Goal: Task Accomplishment & Management: Use online tool/utility

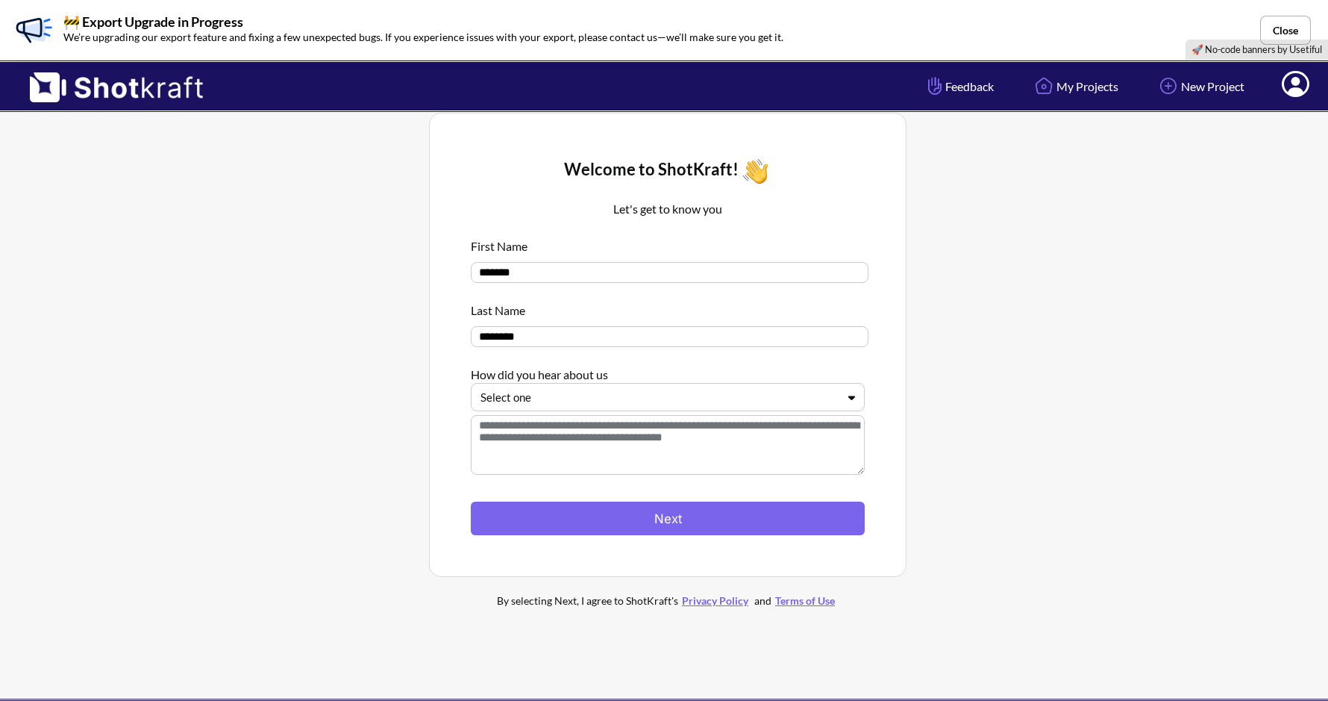
click at [835, 402] on div at bounding box center [658, 397] width 357 height 17
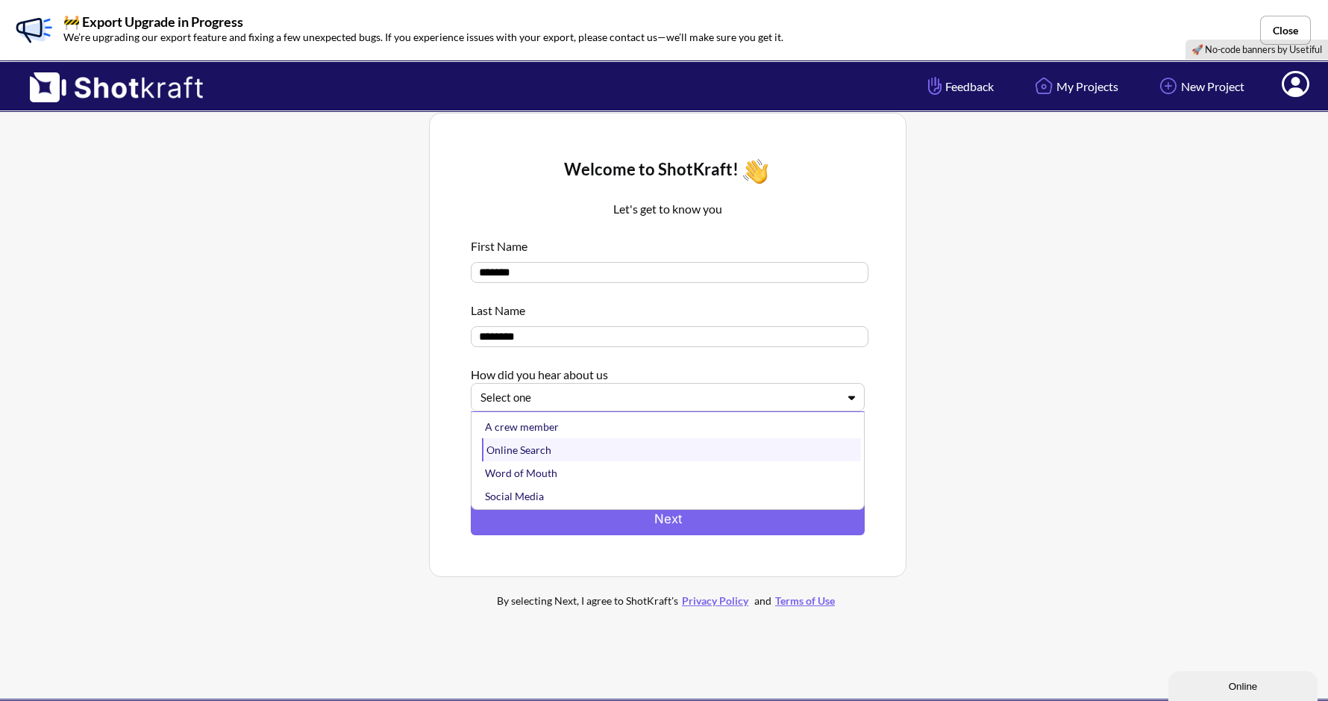
click at [712, 460] on div "Online Search" at bounding box center [671, 449] width 379 height 23
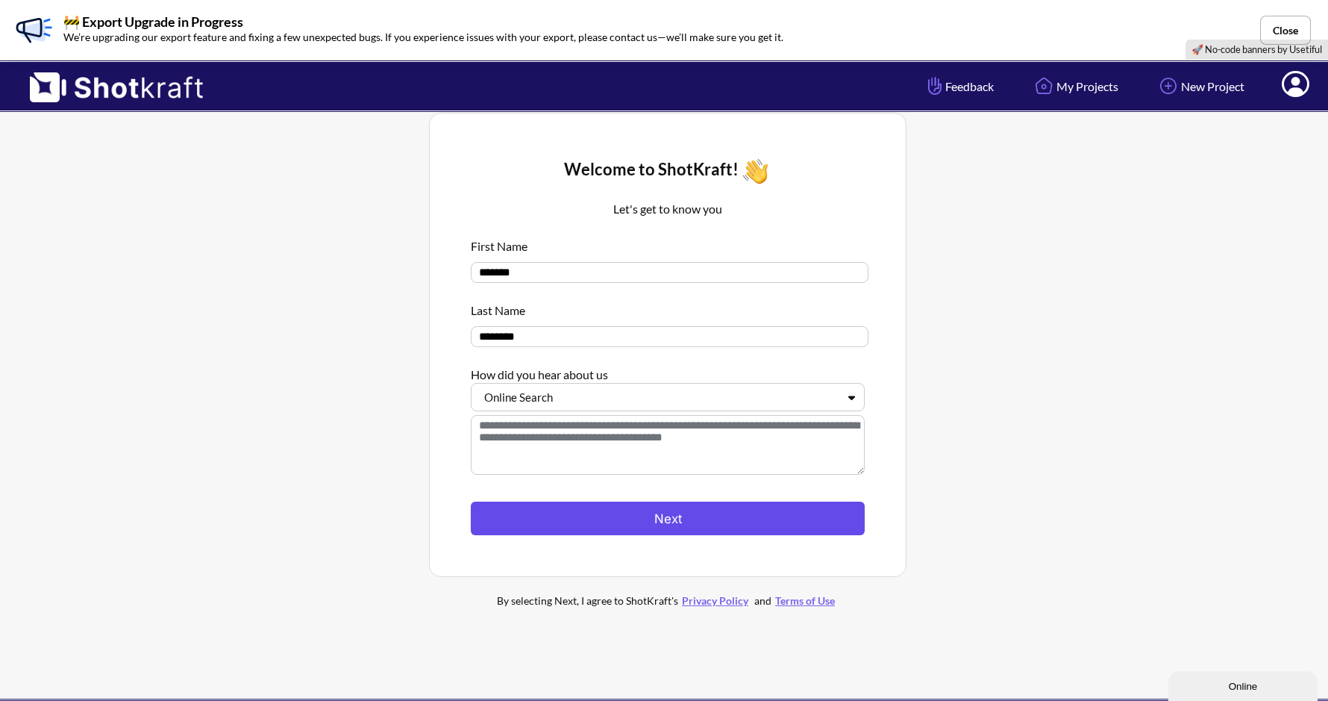
click at [686, 521] on button "Next" at bounding box center [668, 518] width 394 height 34
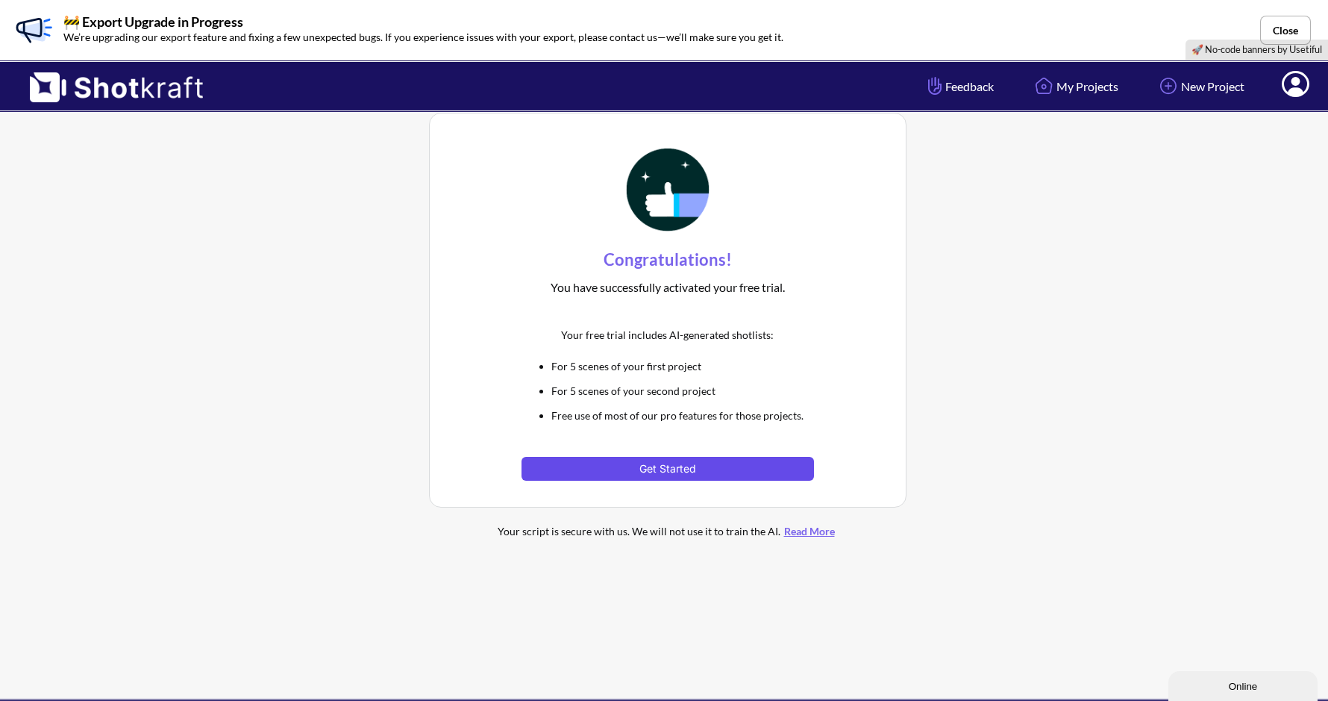
click at [708, 478] on button "Get Started" at bounding box center [667, 469] width 292 height 24
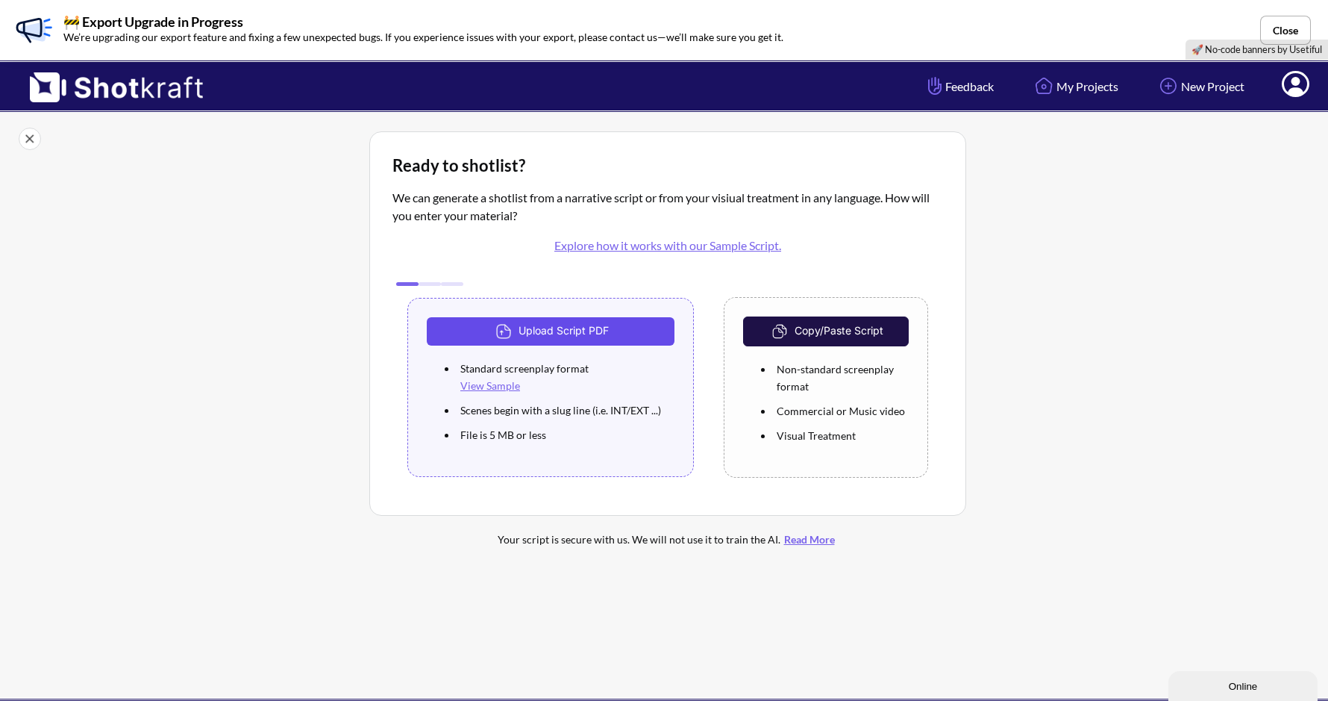
click at [636, 333] on button "Upload Script PDF" at bounding box center [551, 331] width 248 height 28
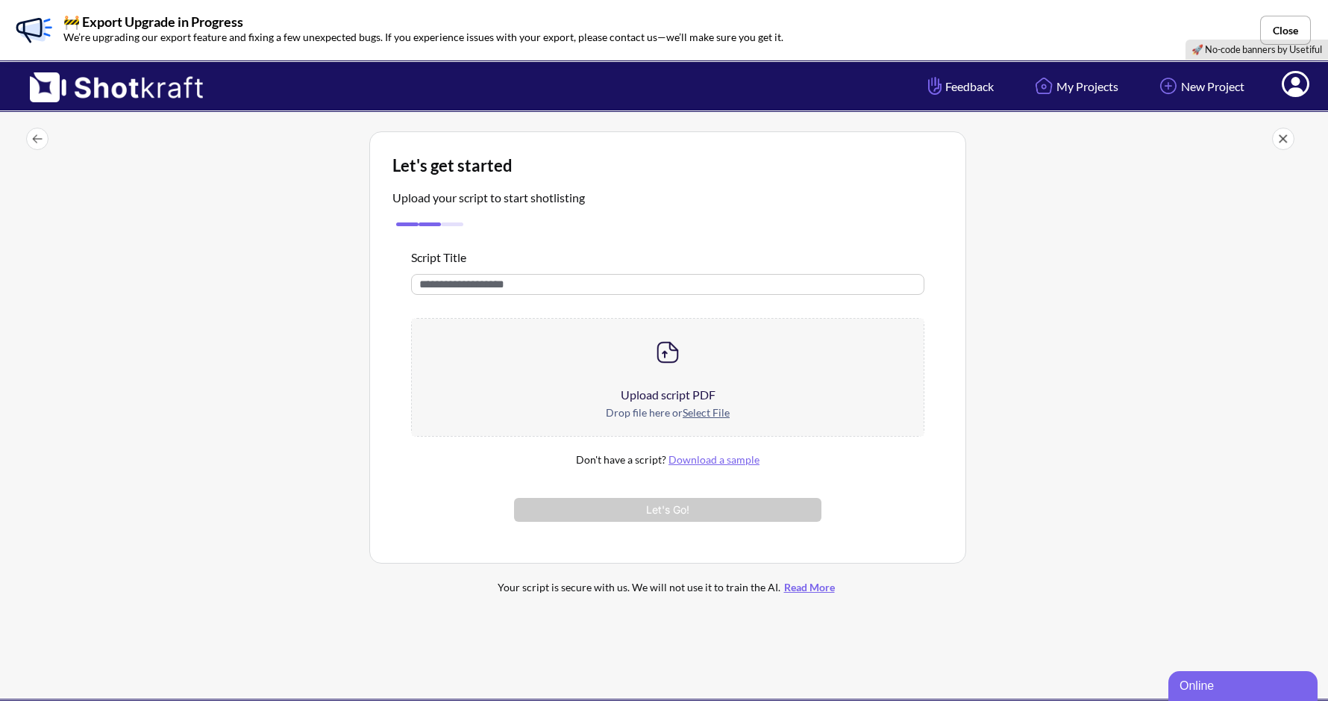
click at [676, 353] on img at bounding box center [668, 352] width 30 height 30
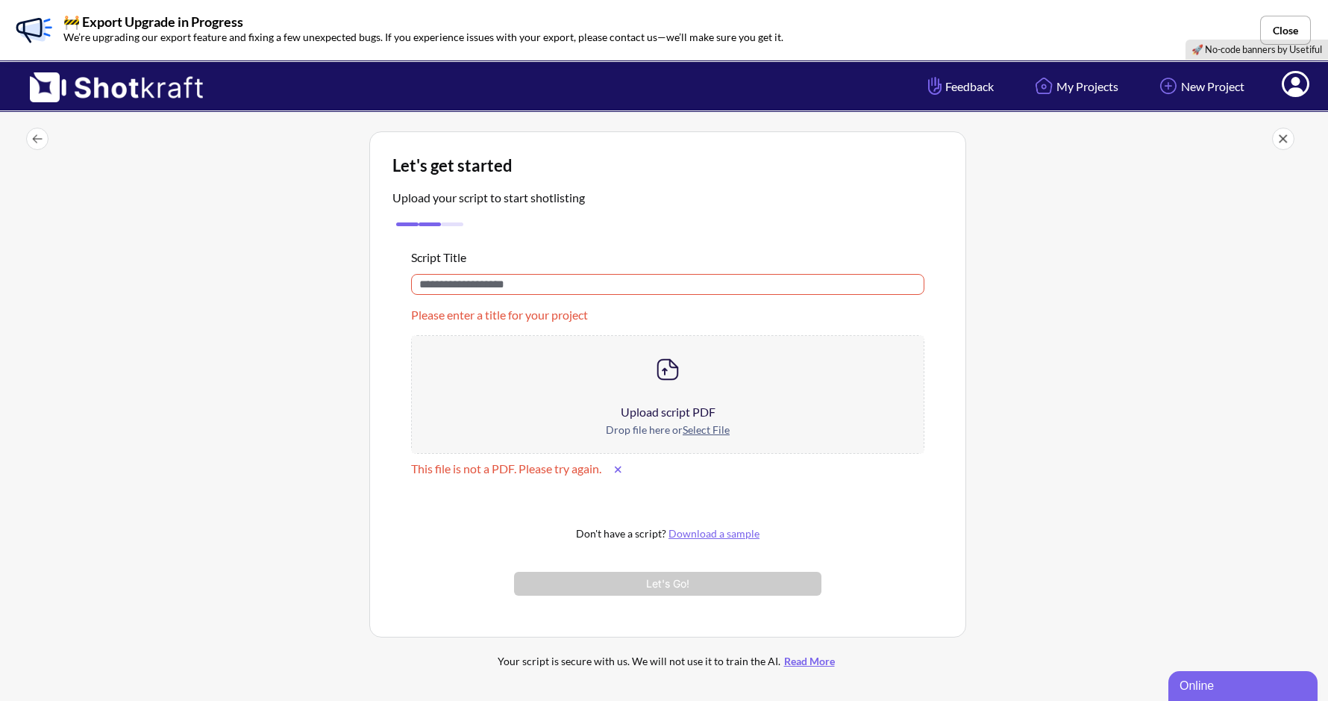
click at [631, 284] on input "text" at bounding box center [667, 284] width 513 height 21
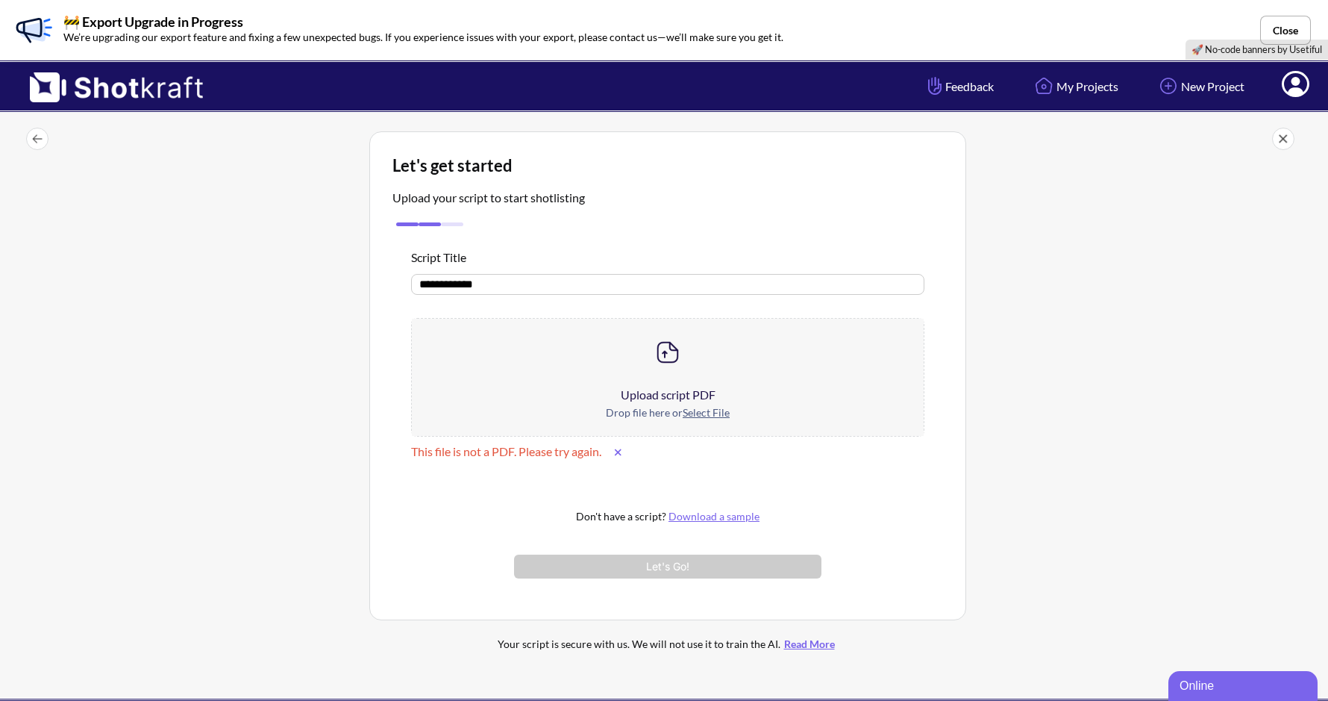
type input "**********"
click at [704, 363] on div at bounding box center [668, 352] width 512 height 67
click at [669, 358] on img at bounding box center [668, 352] width 30 height 30
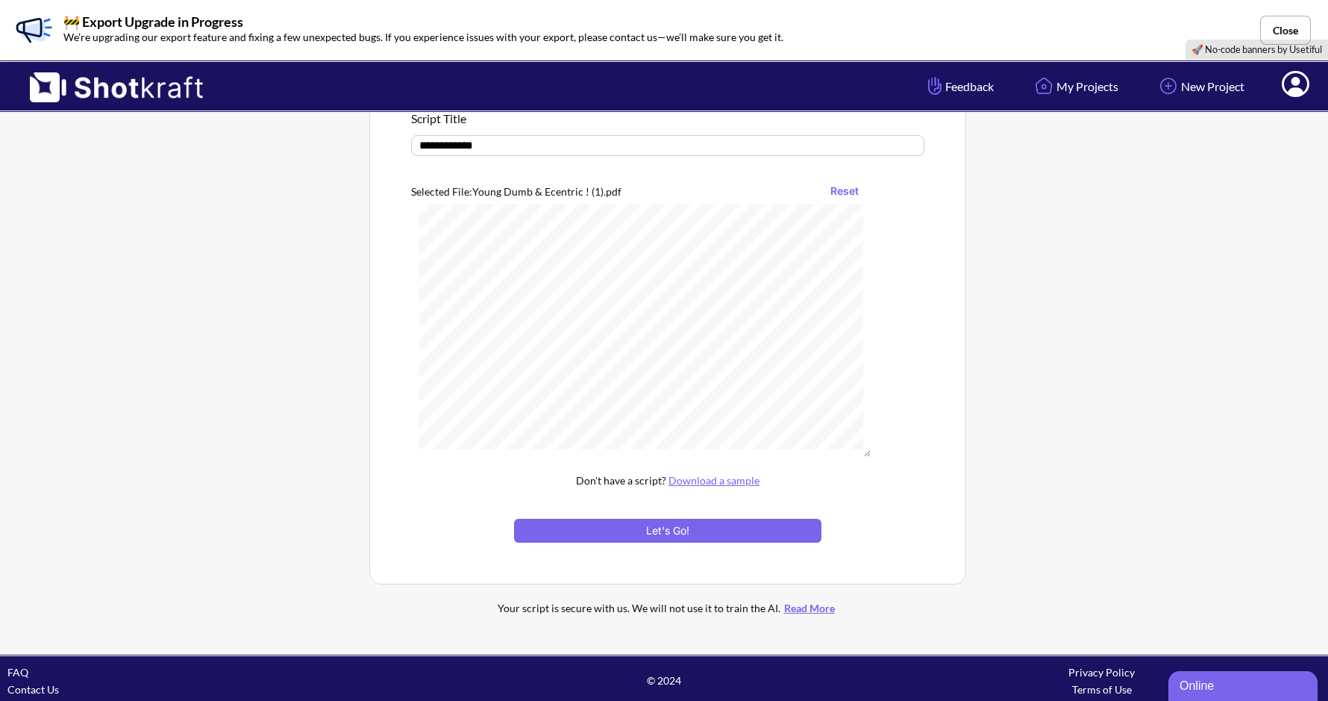
scroll to position [146, 0]
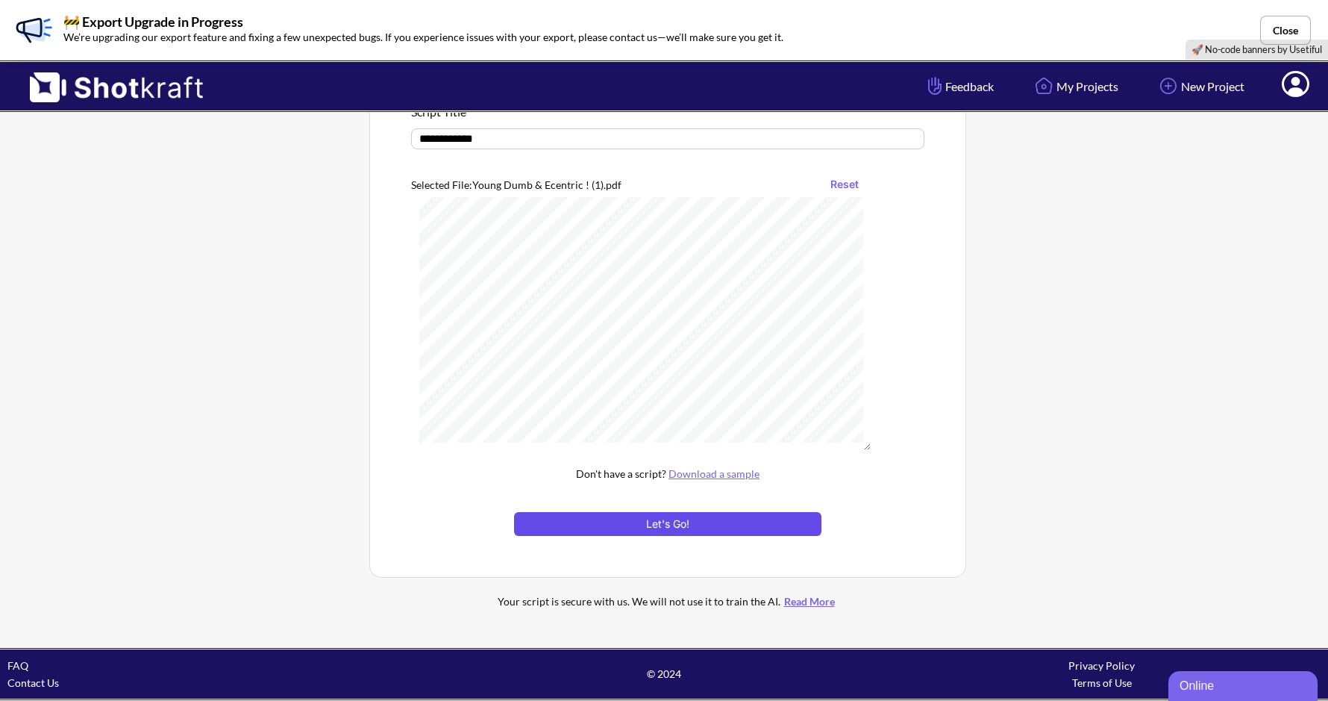
click at [760, 530] on button "Let's Go!" at bounding box center [667, 524] width 307 height 24
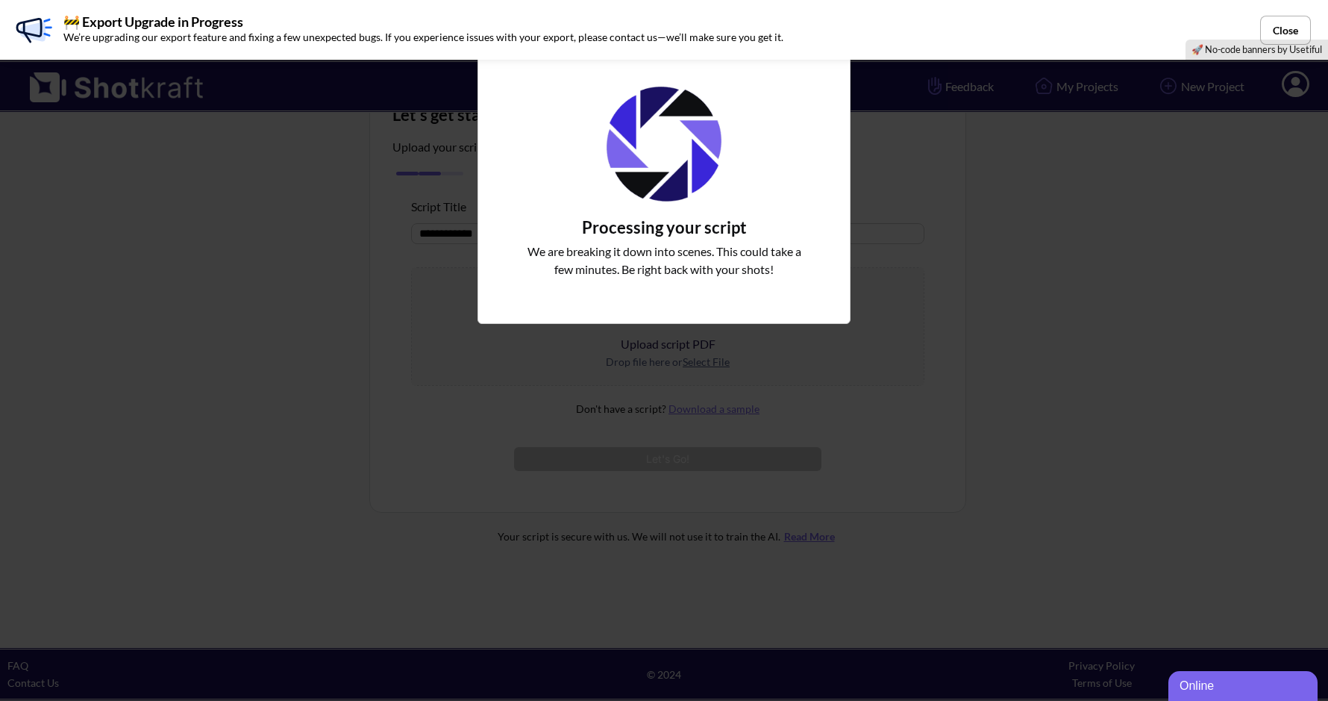
scroll to position [51, 0]
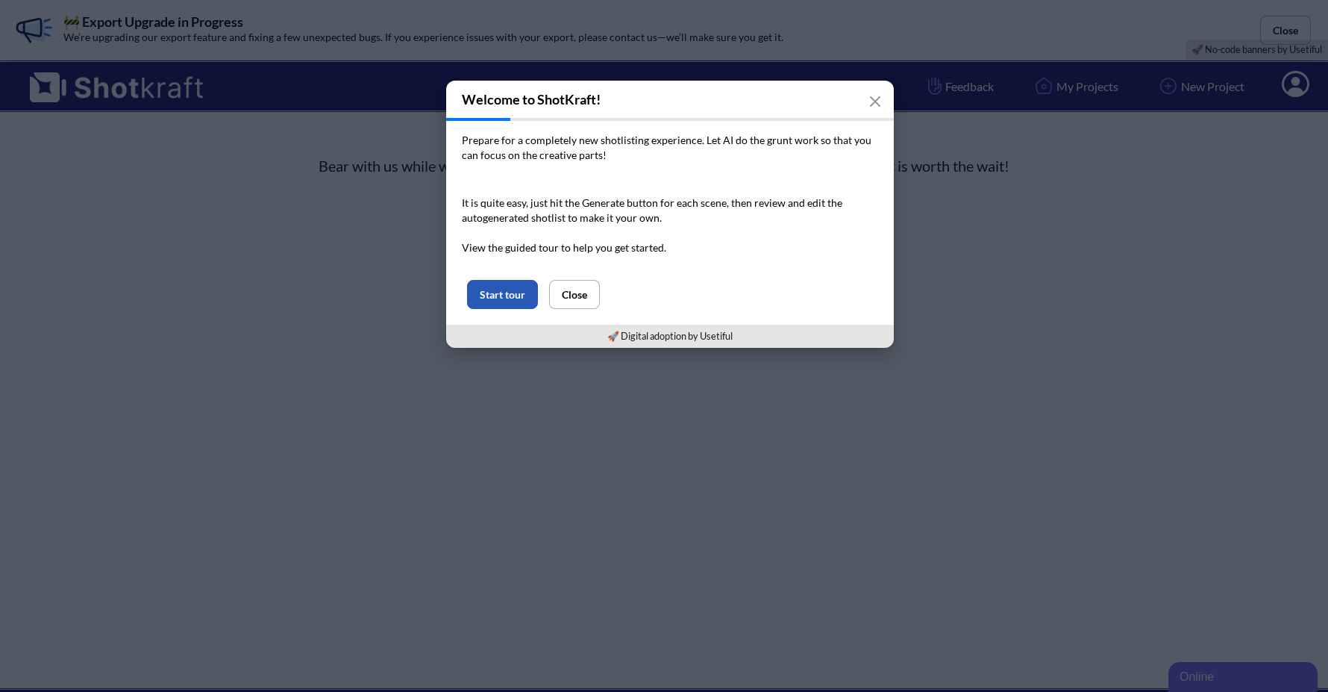
click at [508, 291] on button "Start tour" at bounding box center [502, 294] width 71 height 29
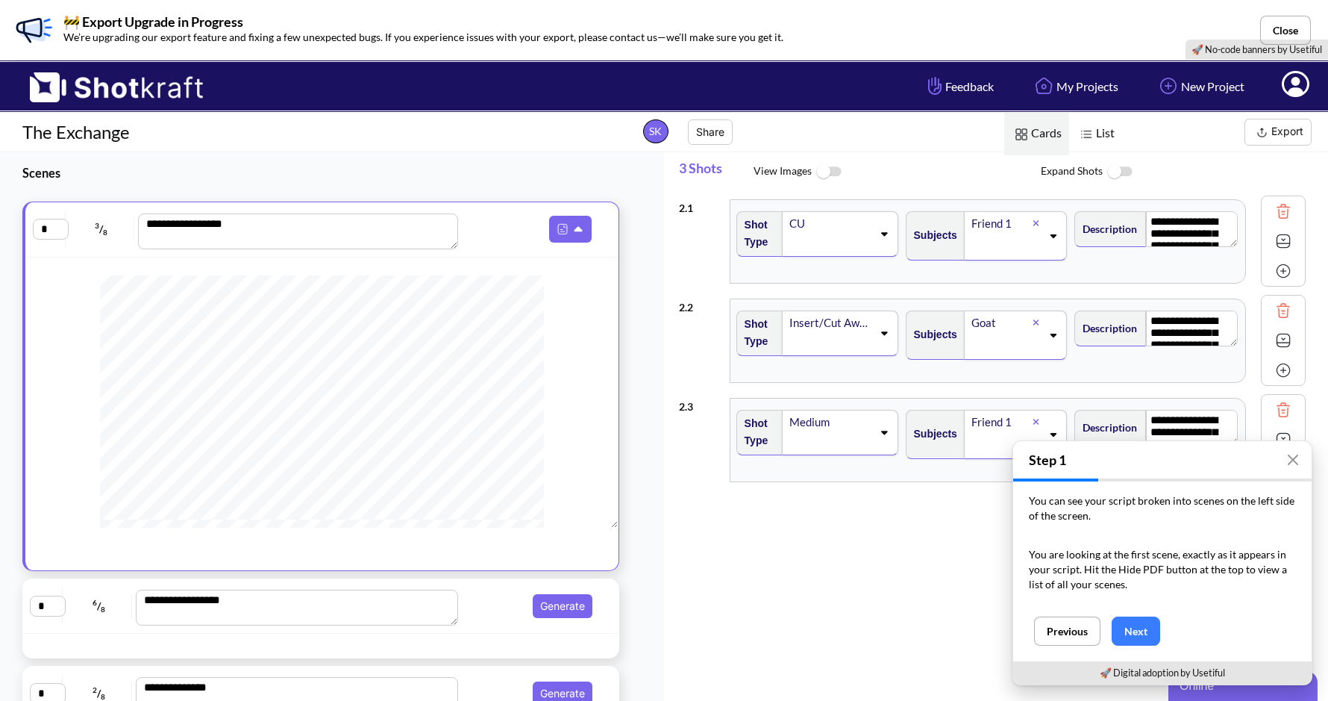
scroll to position [392, 0]
click at [828, 170] on img at bounding box center [829, 172] width 34 height 32
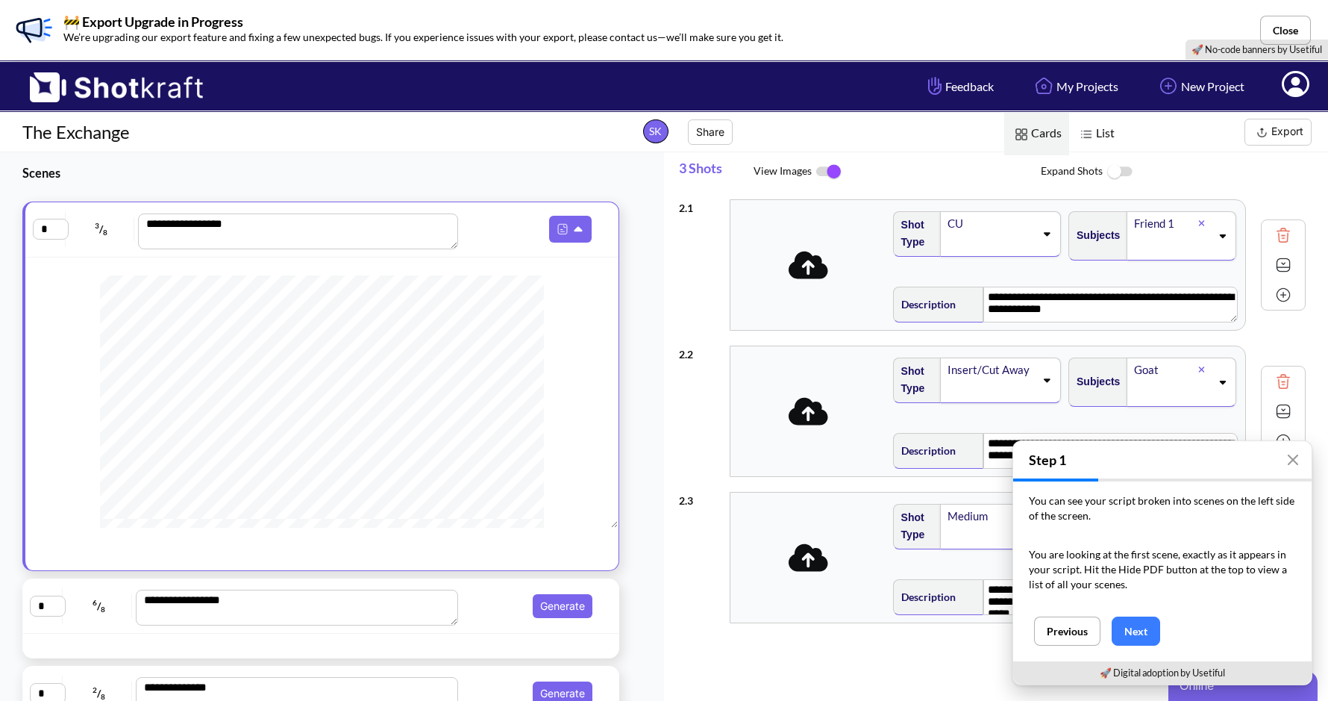
click at [1116, 172] on img at bounding box center [1120, 172] width 34 height 32
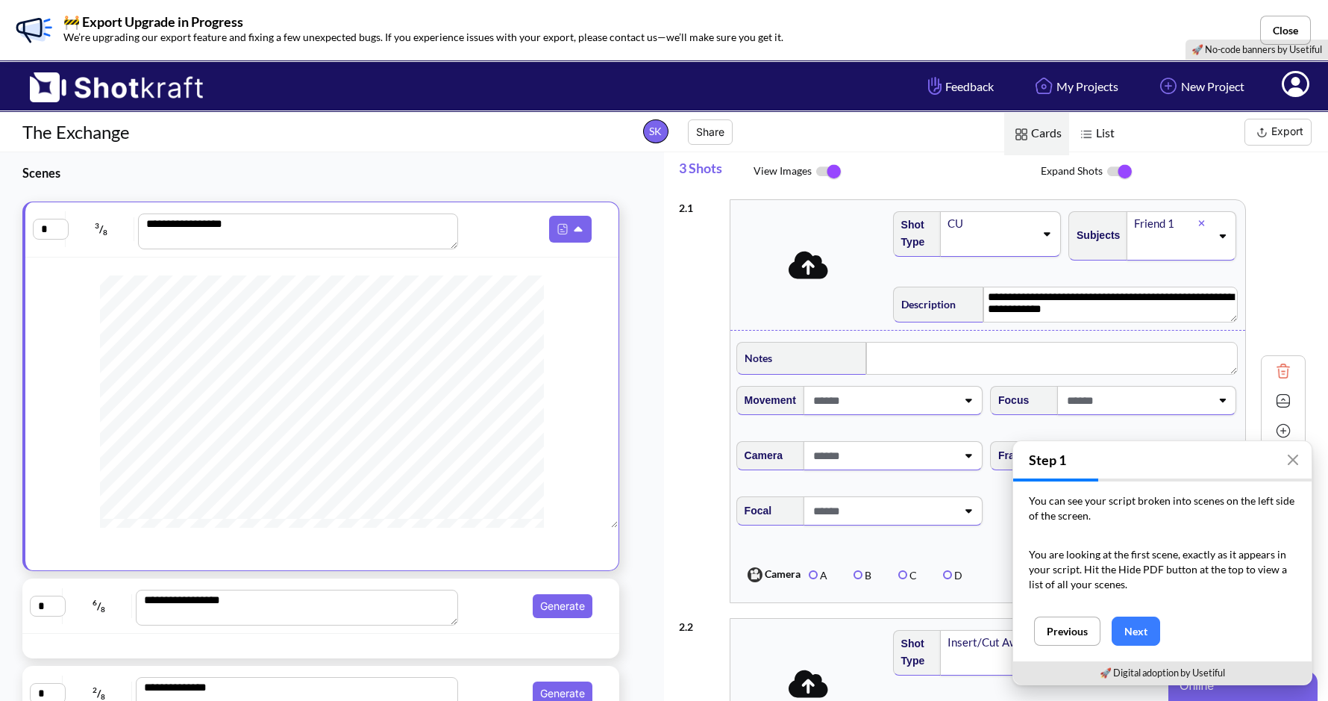
click at [1116, 172] on img at bounding box center [1120, 171] width 34 height 31
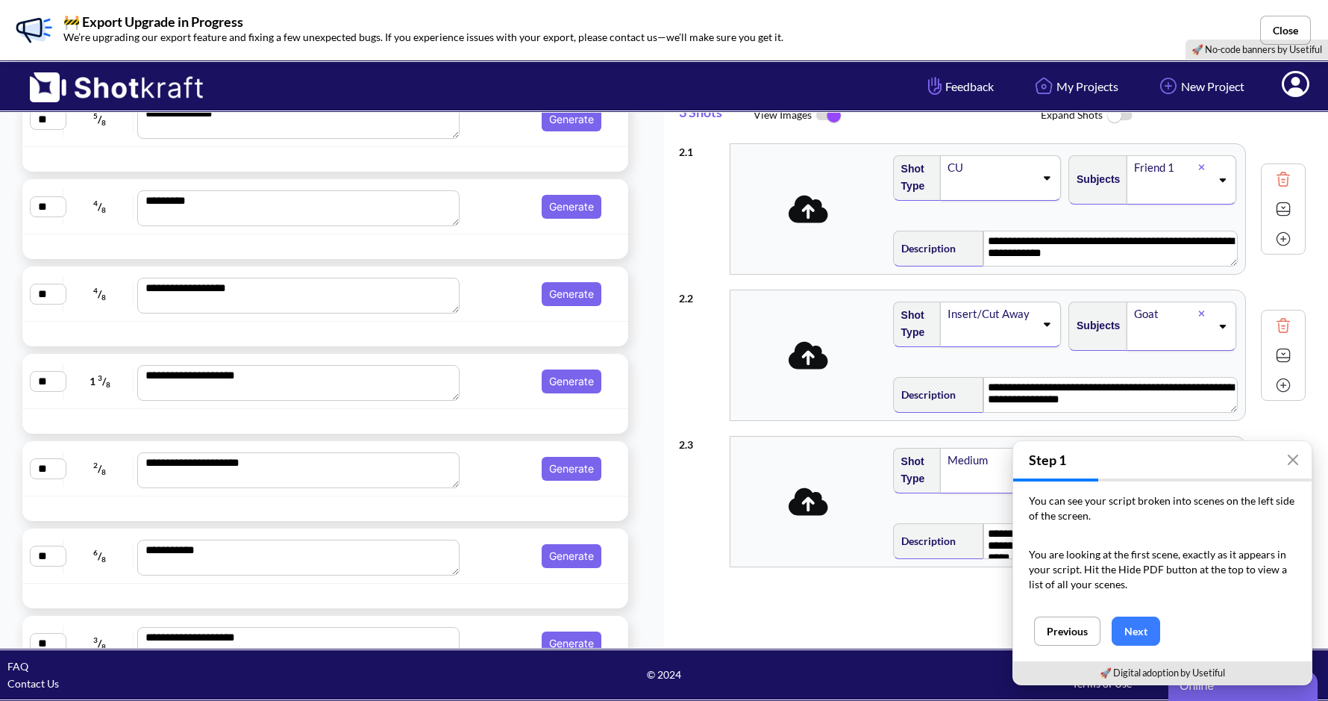
scroll to position [1185, 0]
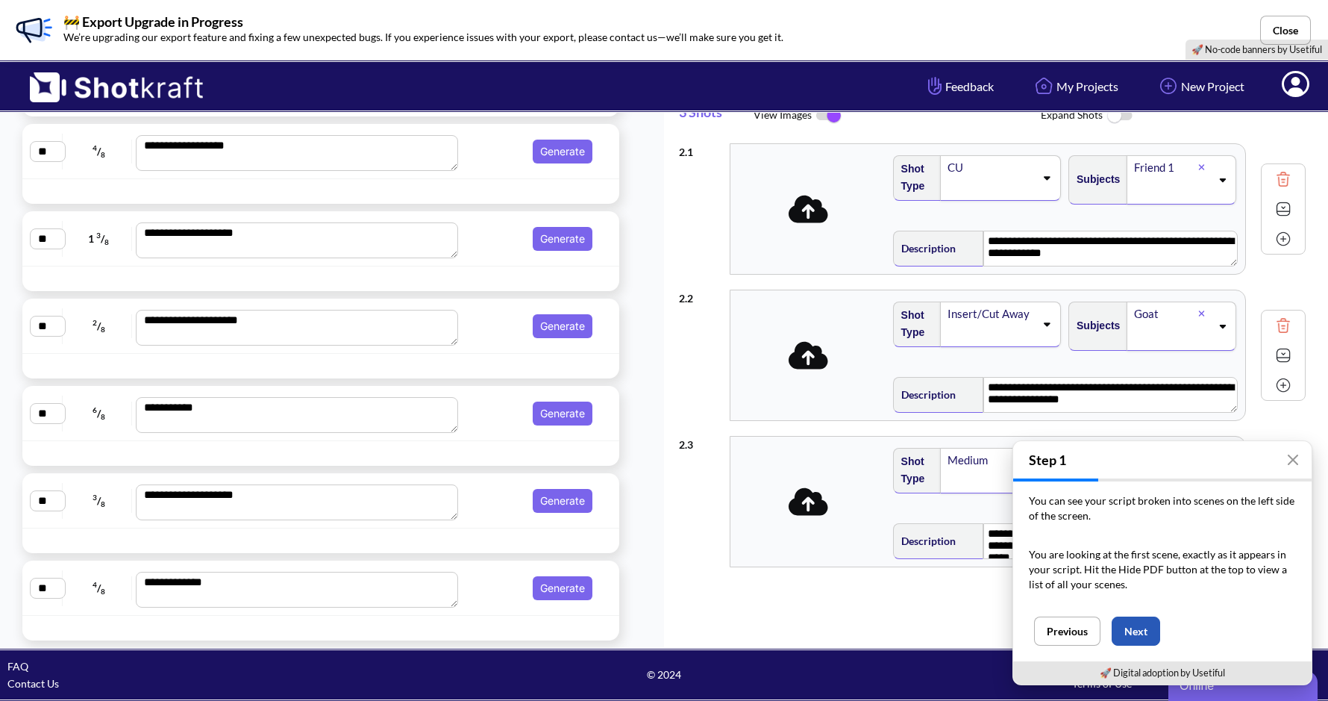
click at [1132, 624] on button "Next" at bounding box center [1136, 630] width 48 height 29
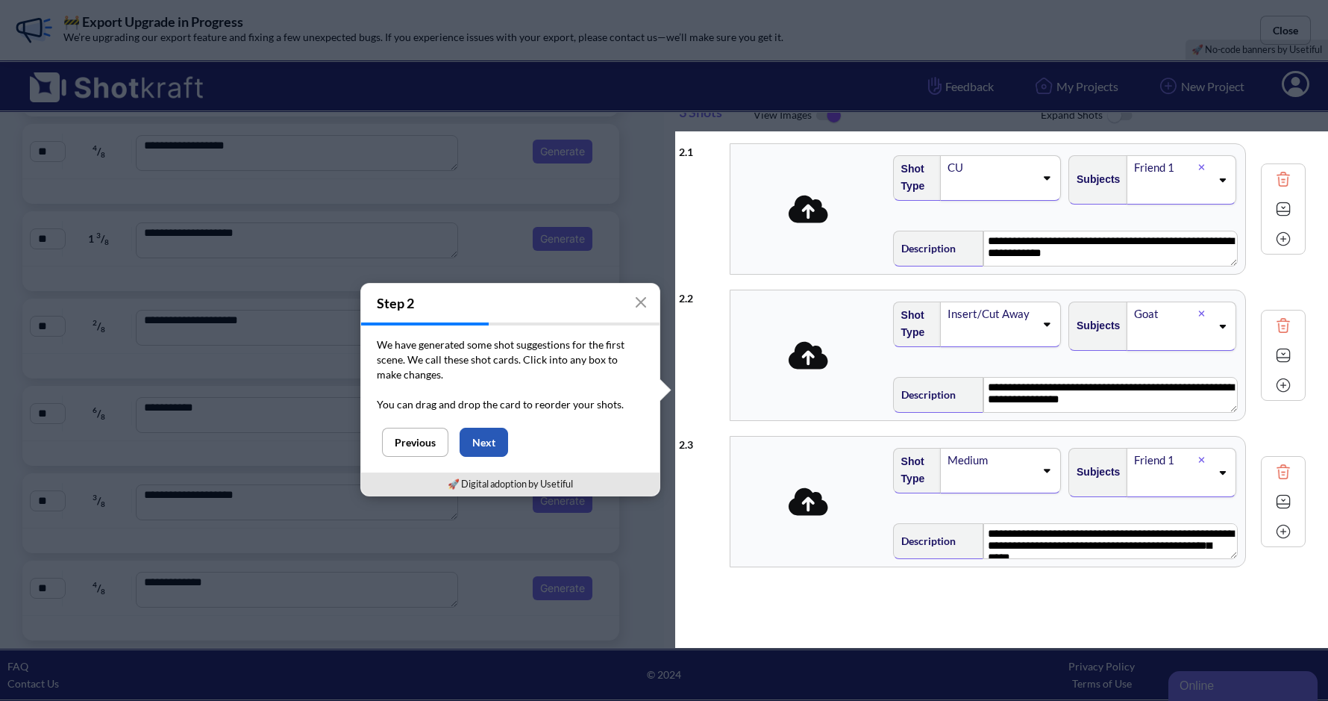
click at [494, 445] on button "Next" at bounding box center [484, 441] width 48 height 29
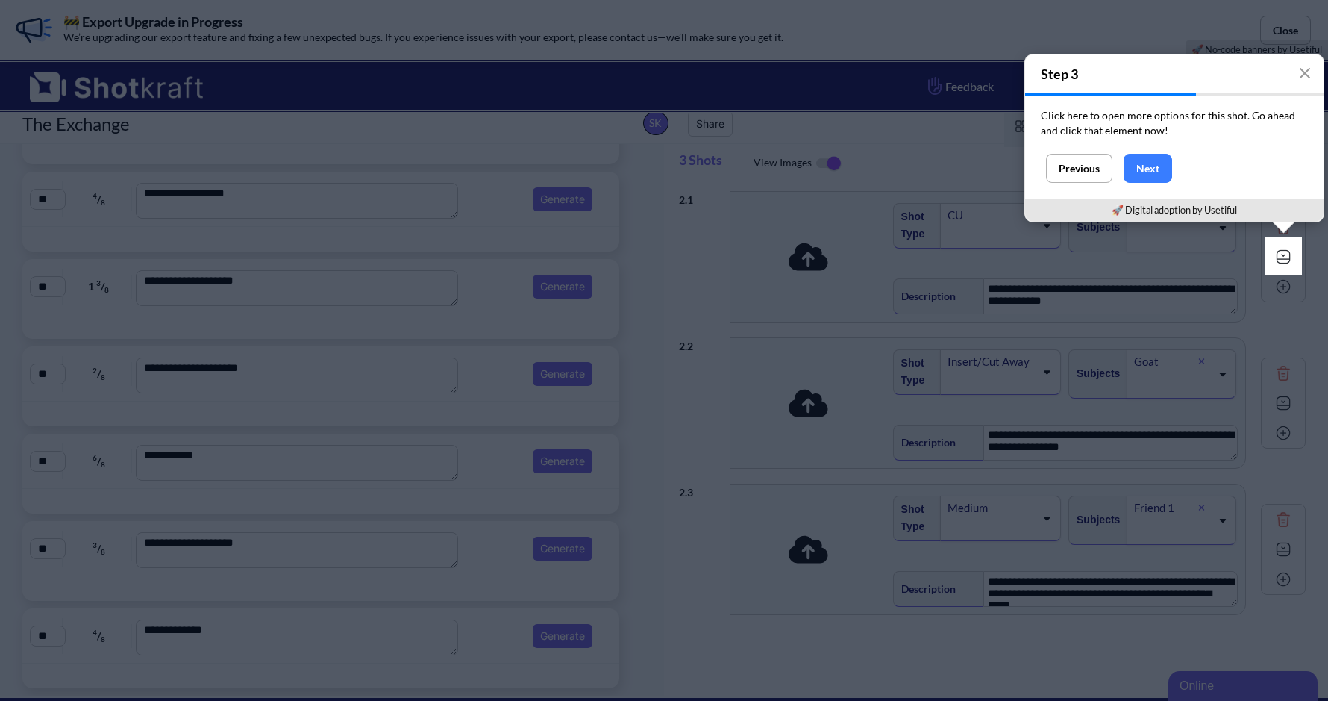
scroll to position [0, 0]
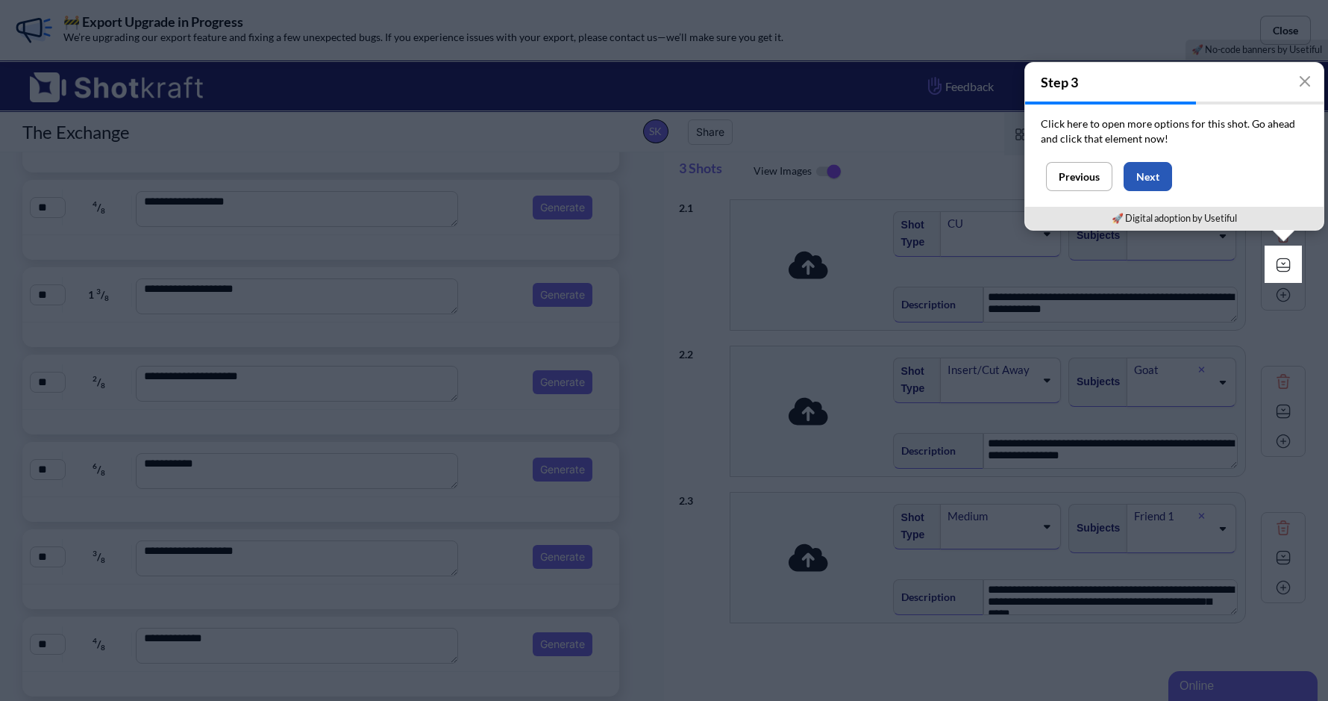
click at [1141, 163] on button "Next" at bounding box center [1148, 176] width 48 height 29
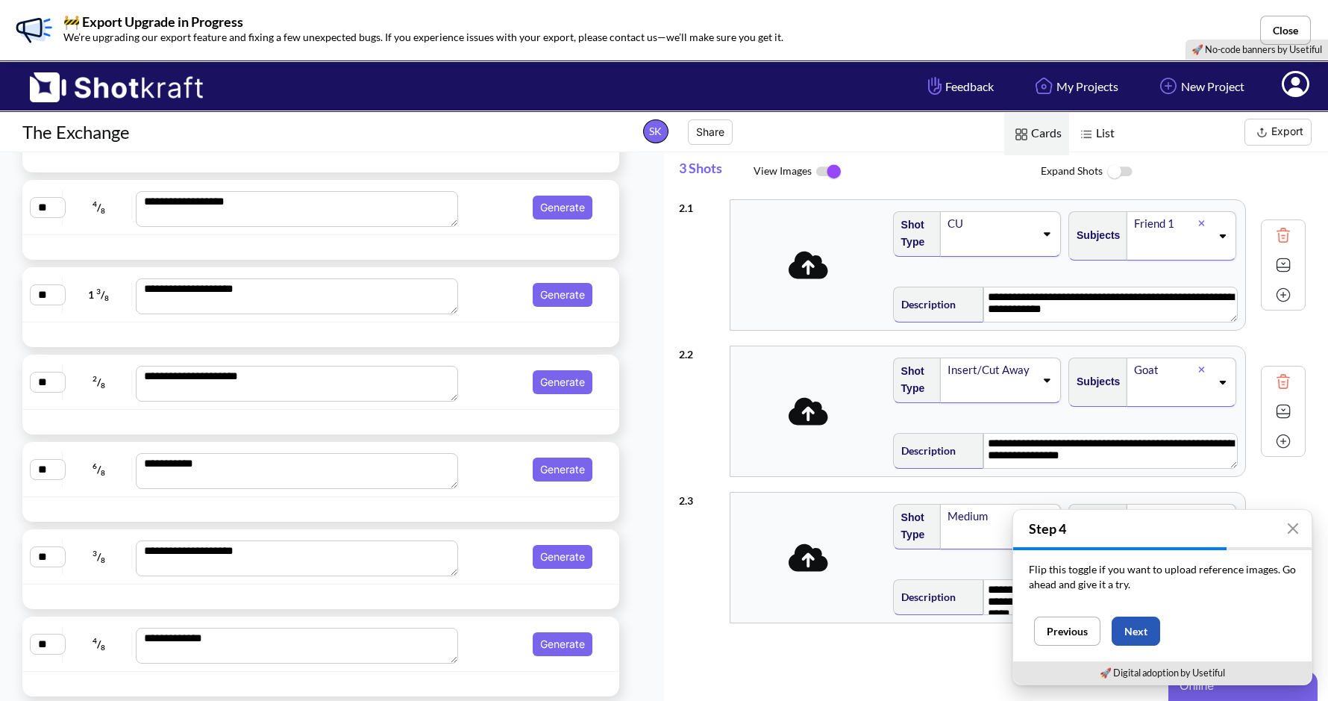
click at [1133, 627] on button "Next" at bounding box center [1136, 630] width 48 height 29
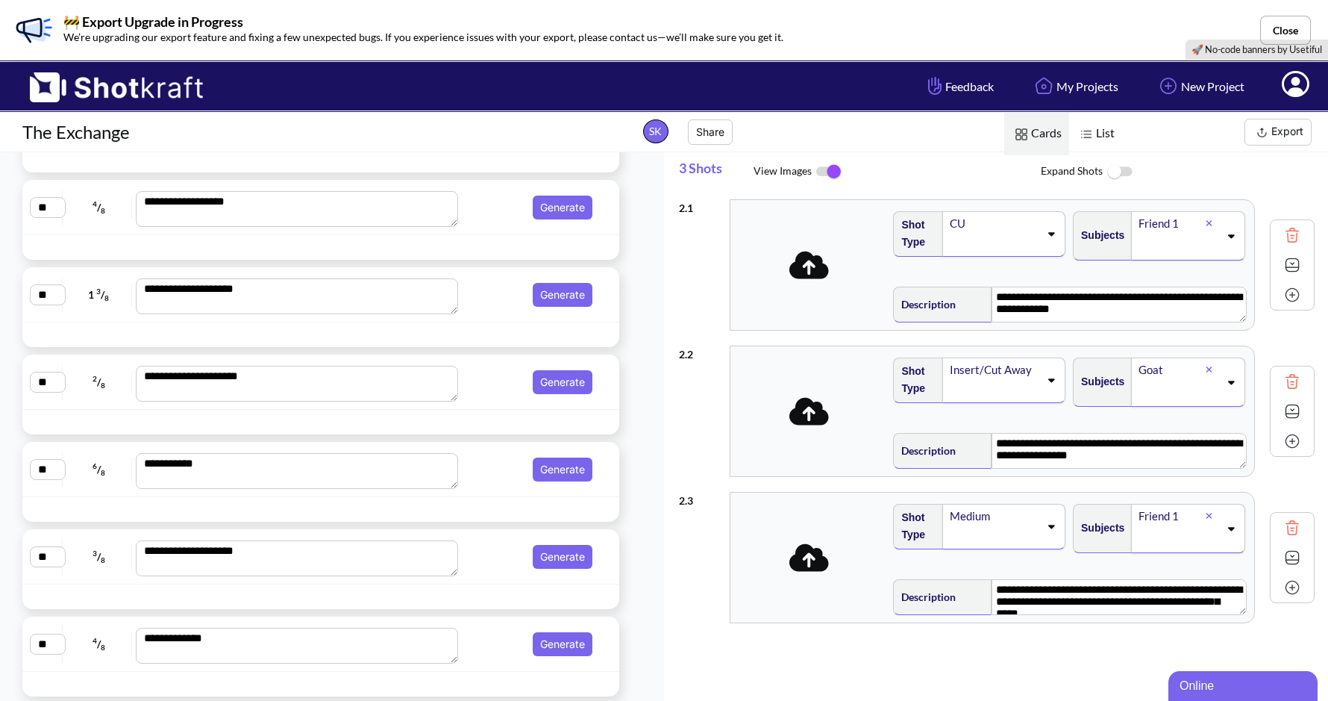
scroll to position [56, 0]
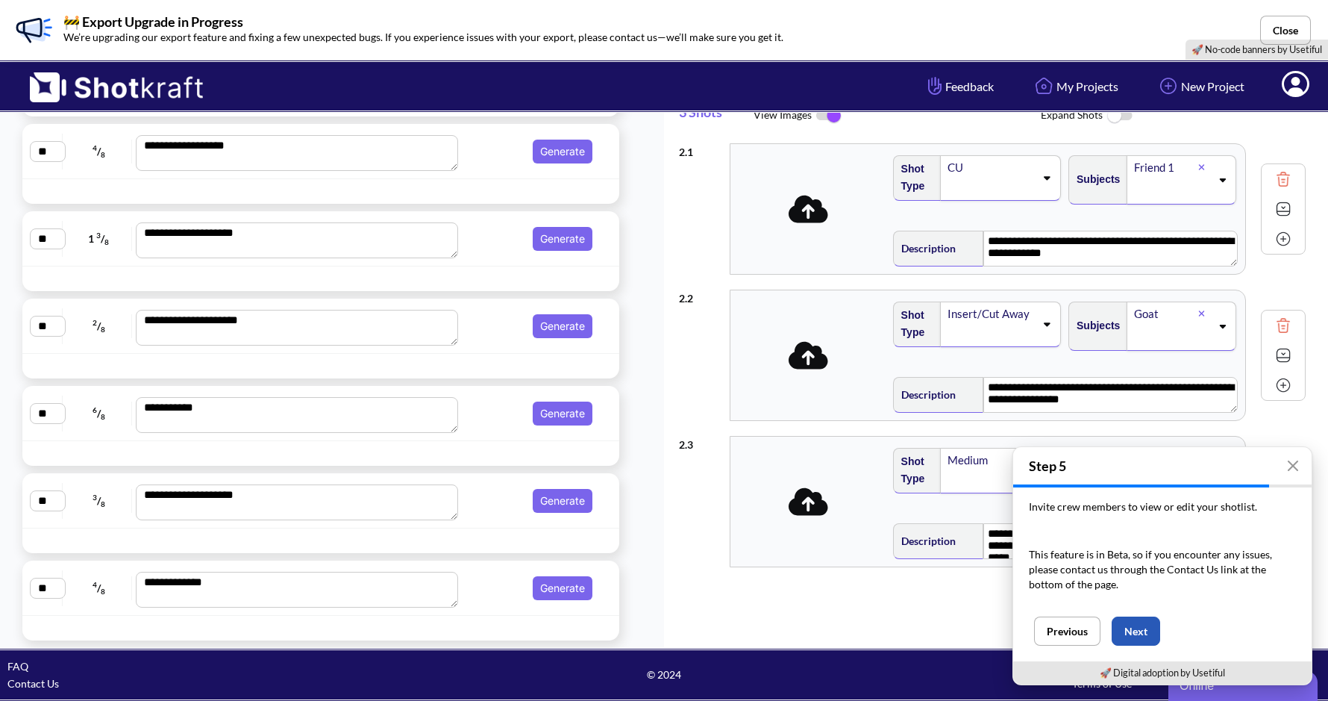
click at [1127, 633] on button "Next" at bounding box center [1136, 630] width 48 height 29
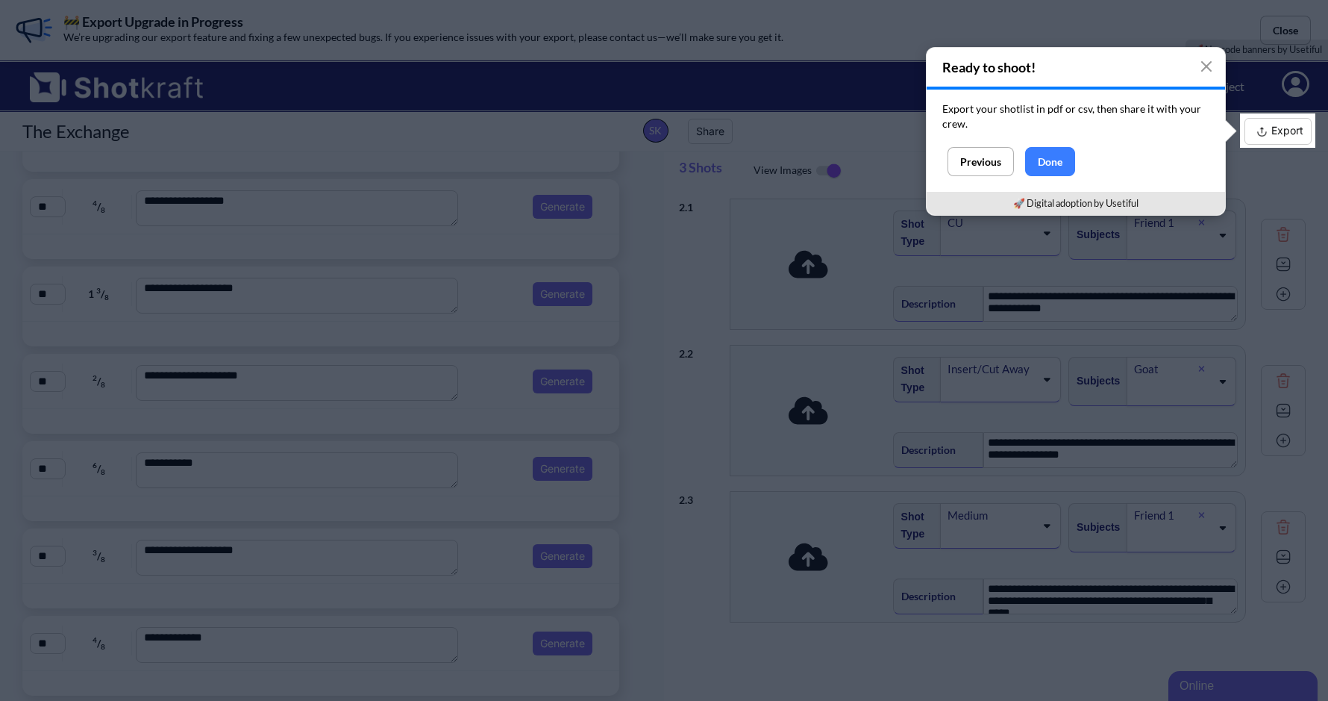
scroll to position [0, 0]
click at [1050, 172] on button "Done" at bounding box center [1050, 162] width 50 height 29
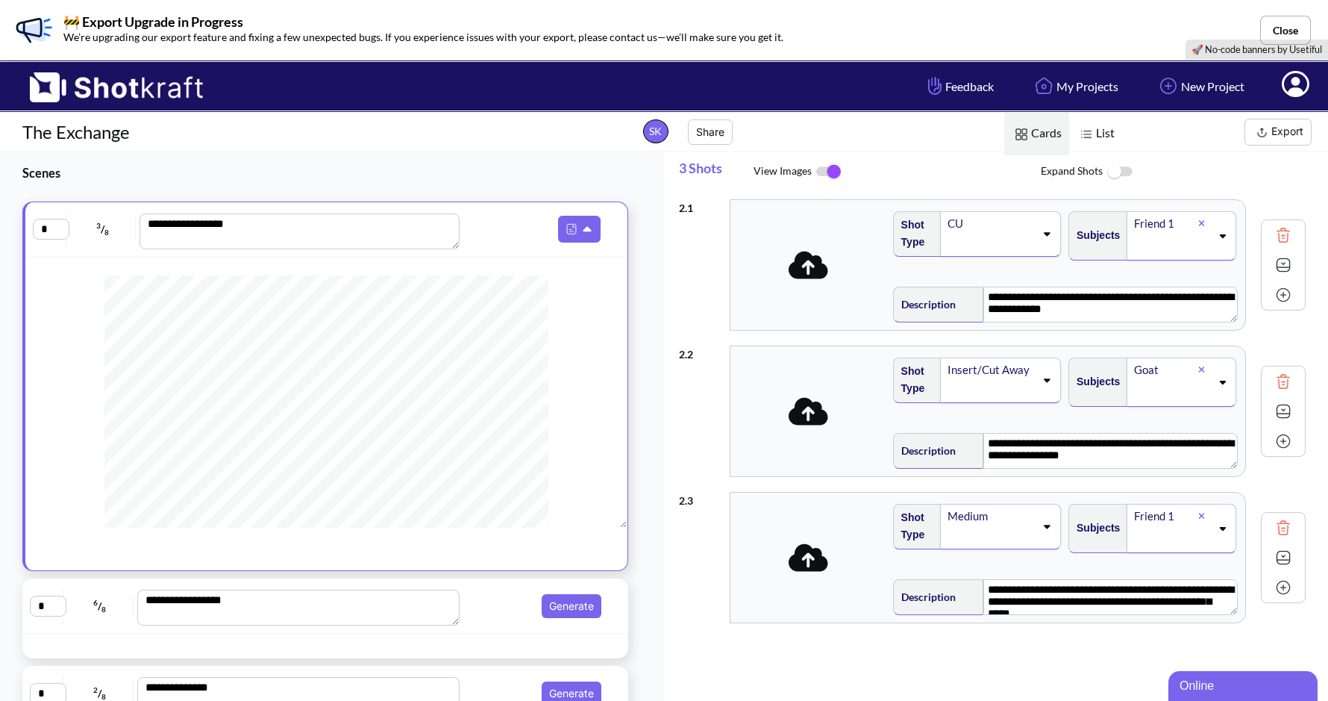
scroll to position [1017, 0]
click at [583, 228] on icon at bounding box center [587, 229] width 8 height 5
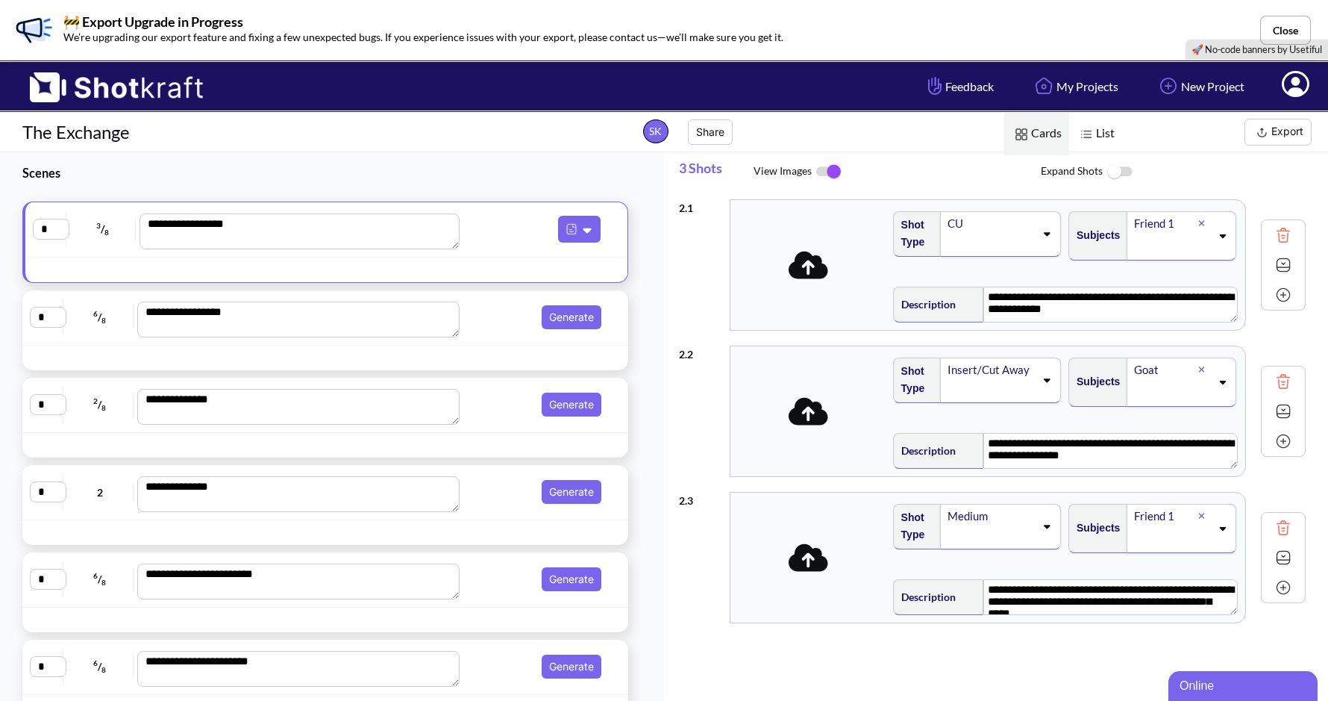
click at [574, 313] on button "Generate" at bounding box center [572, 317] width 60 height 24
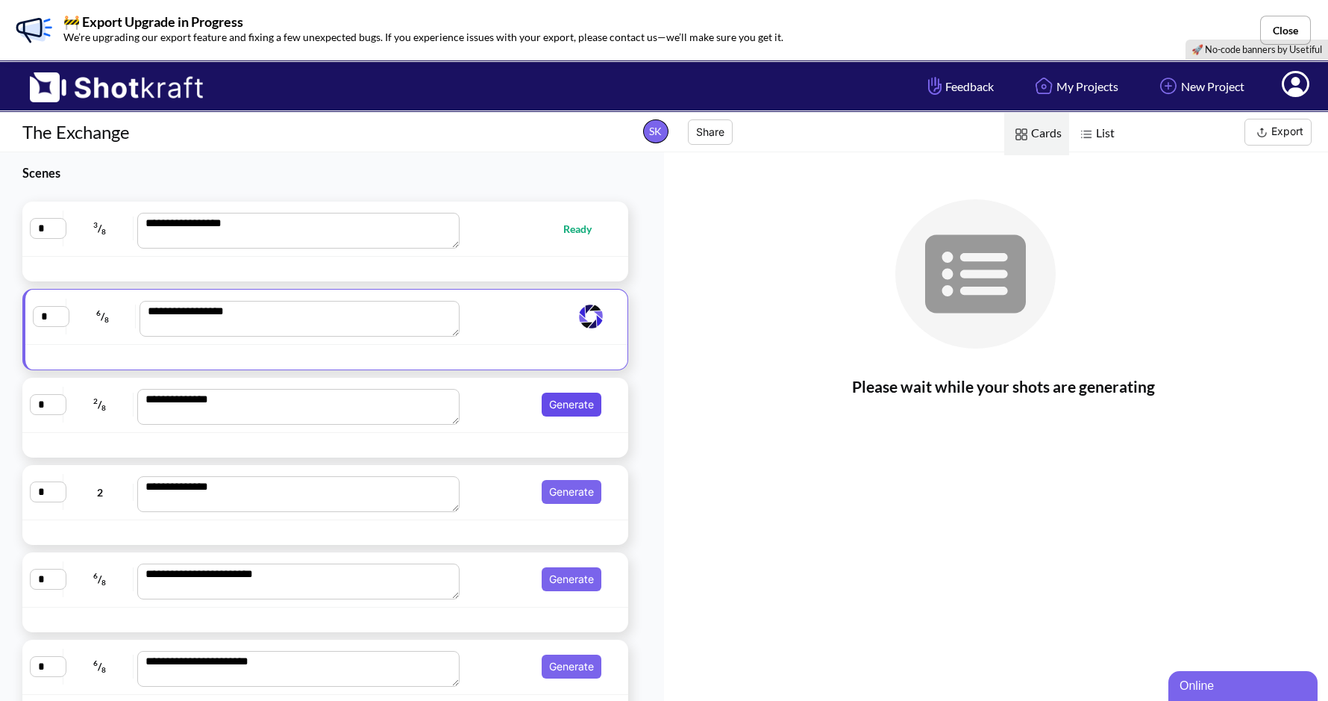
click at [551, 404] on button "Generate" at bounding box center [572, 404] width 60 height 24
click at [555, 493] on button "Generate" at bounding box center [572, 492] width 60 height 24
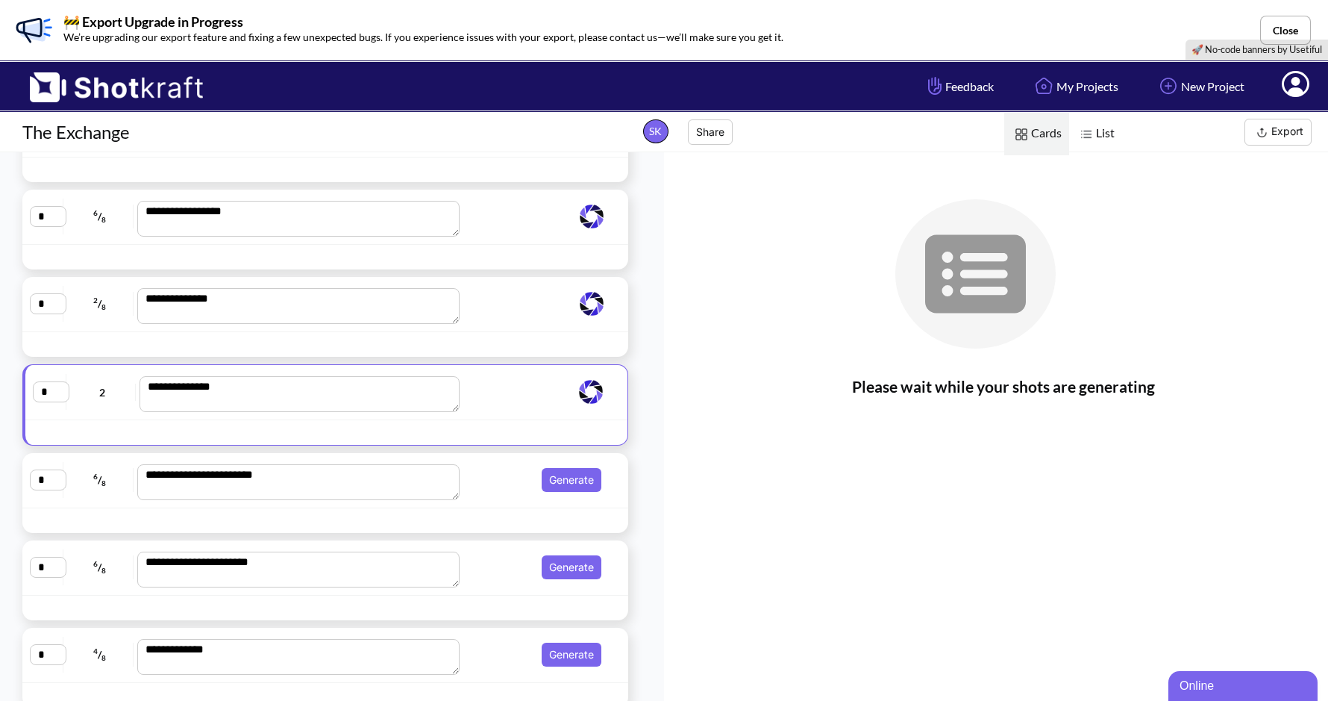
scroll to position [100, 0]
click at [560, 473] on button "Generate" at bounding box center [572, 479] width 60 height 24
click at [566, 568] on button "Generate" at bounding box center [572, 566] width 60 height 24
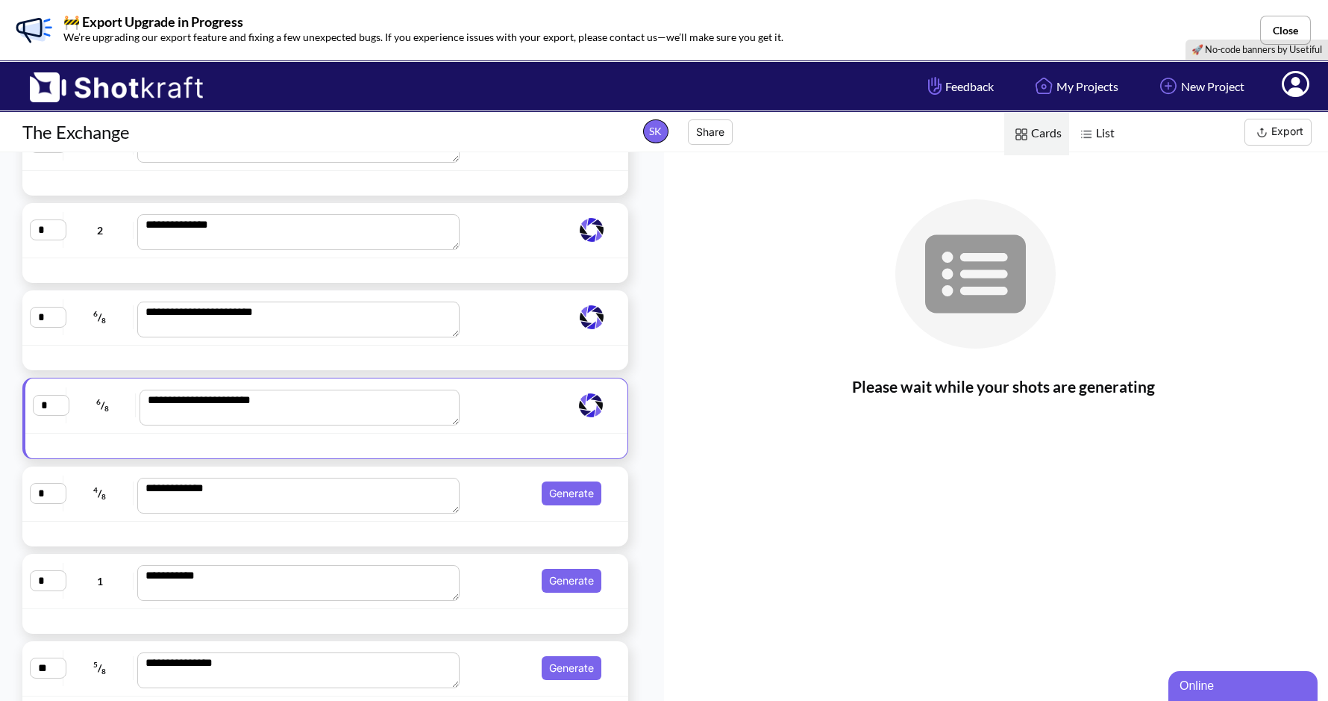
scroll to position [261, 0]
click at [574, 492] on button "Generate" at bounding box center [572, 492] width 60 height 24
click at [563, 582] on button "Generate" at bounding box center [572, 580] width 60 height 24
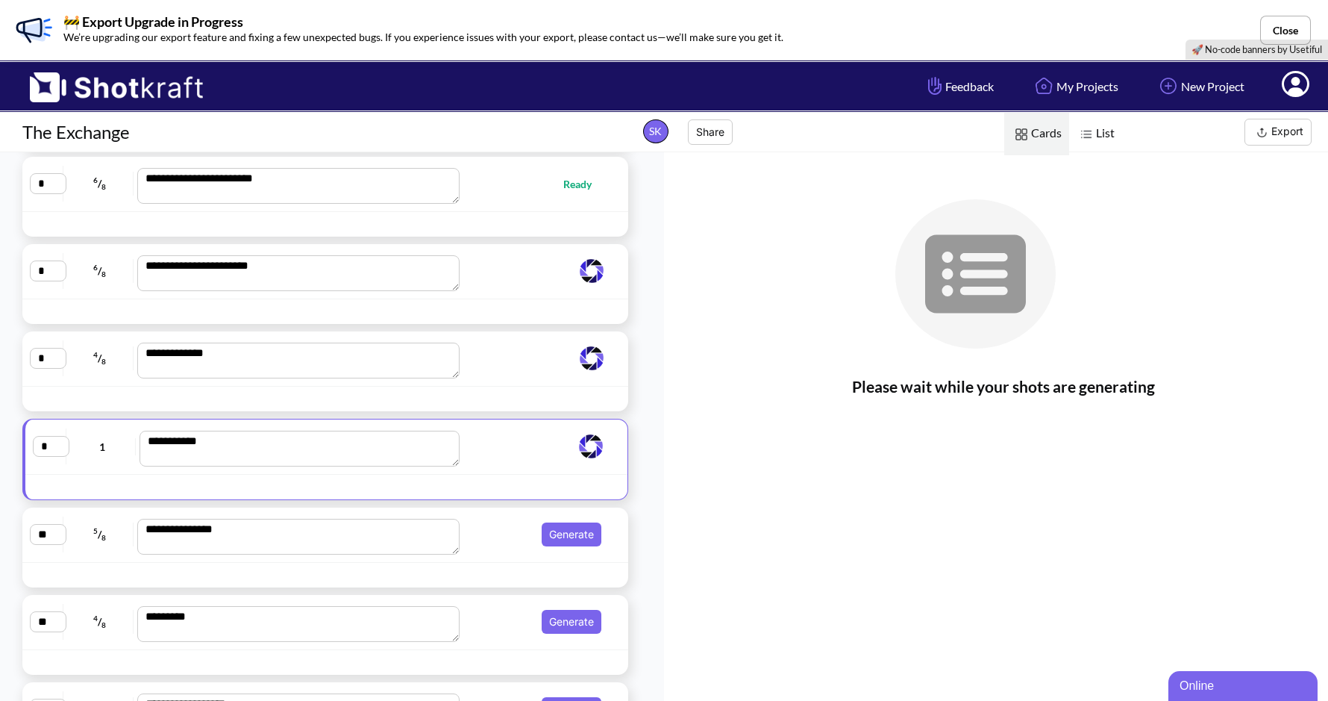
scroll to position [395, 0]
click at [572, 537] on button "Generate" at bounding box center [572, 533] width 60 height 24
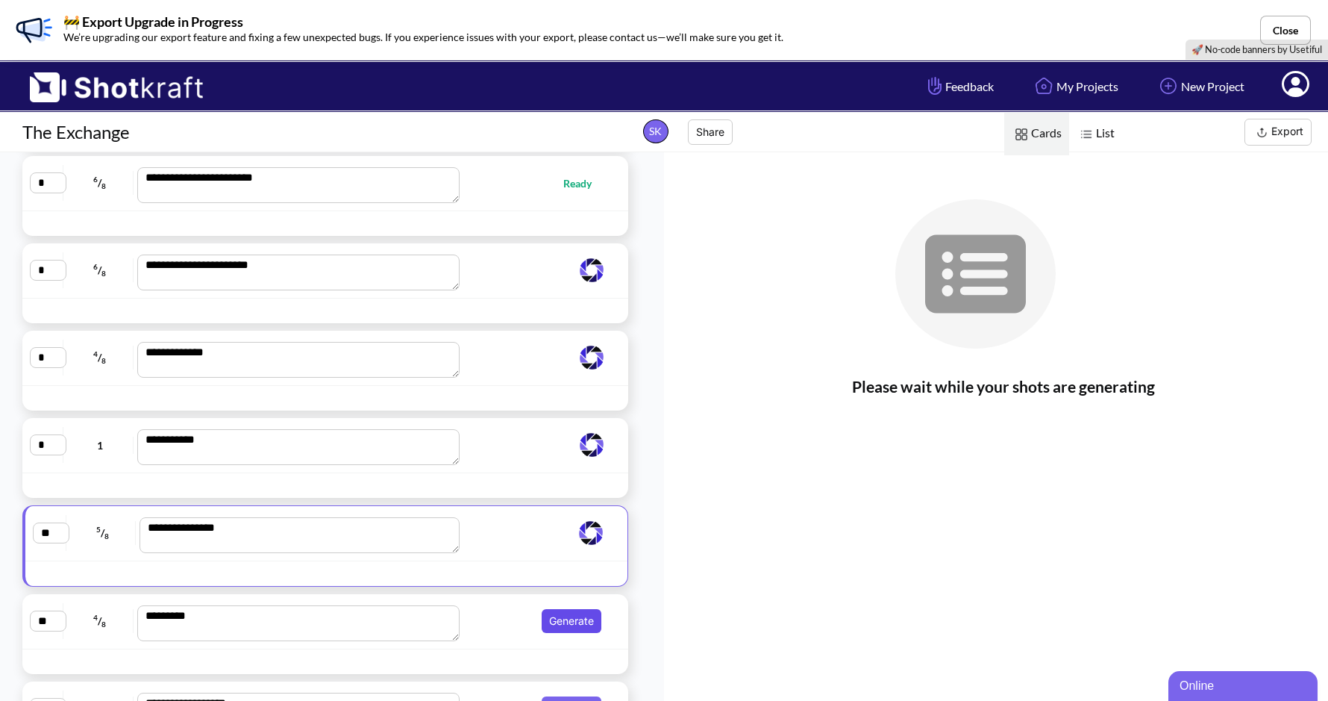
click at [574, 616] on button "Generate" at bounding box center [572, 621] width 60 height 24
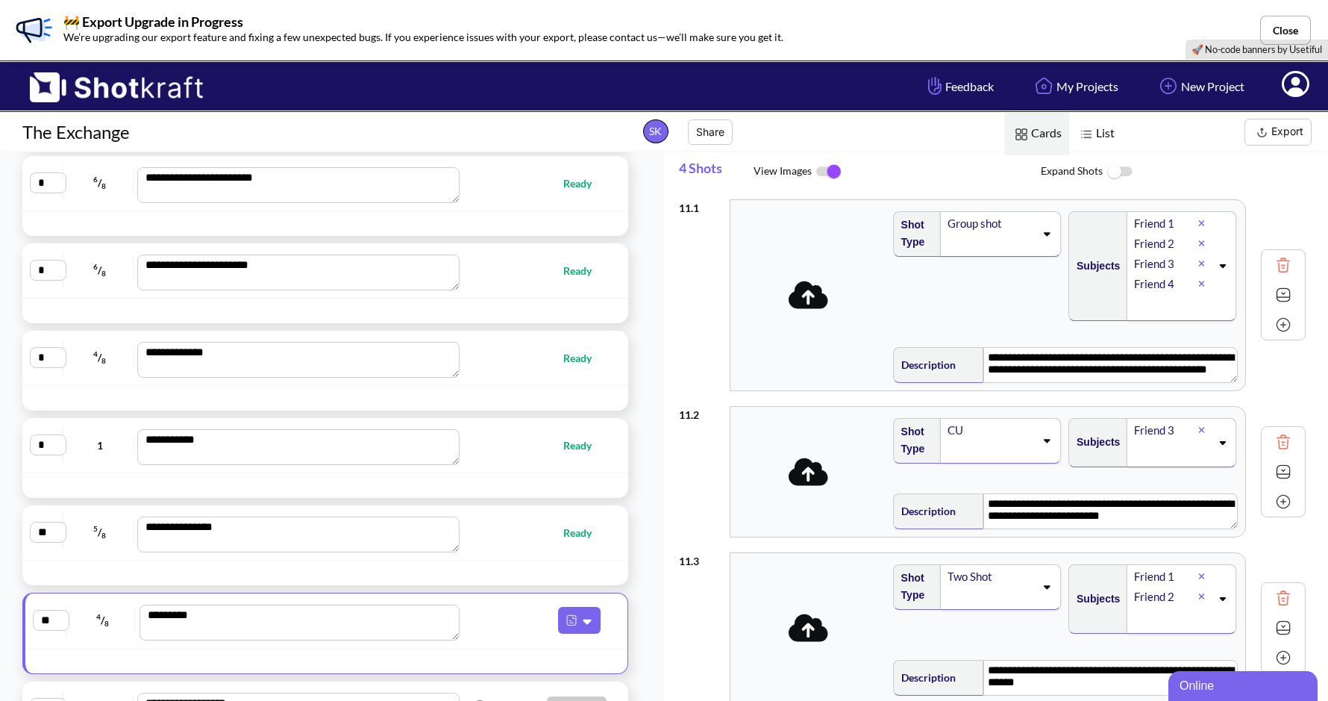
click at [581, 616] on icon at bounding box center [589, 620] width 16 height 13
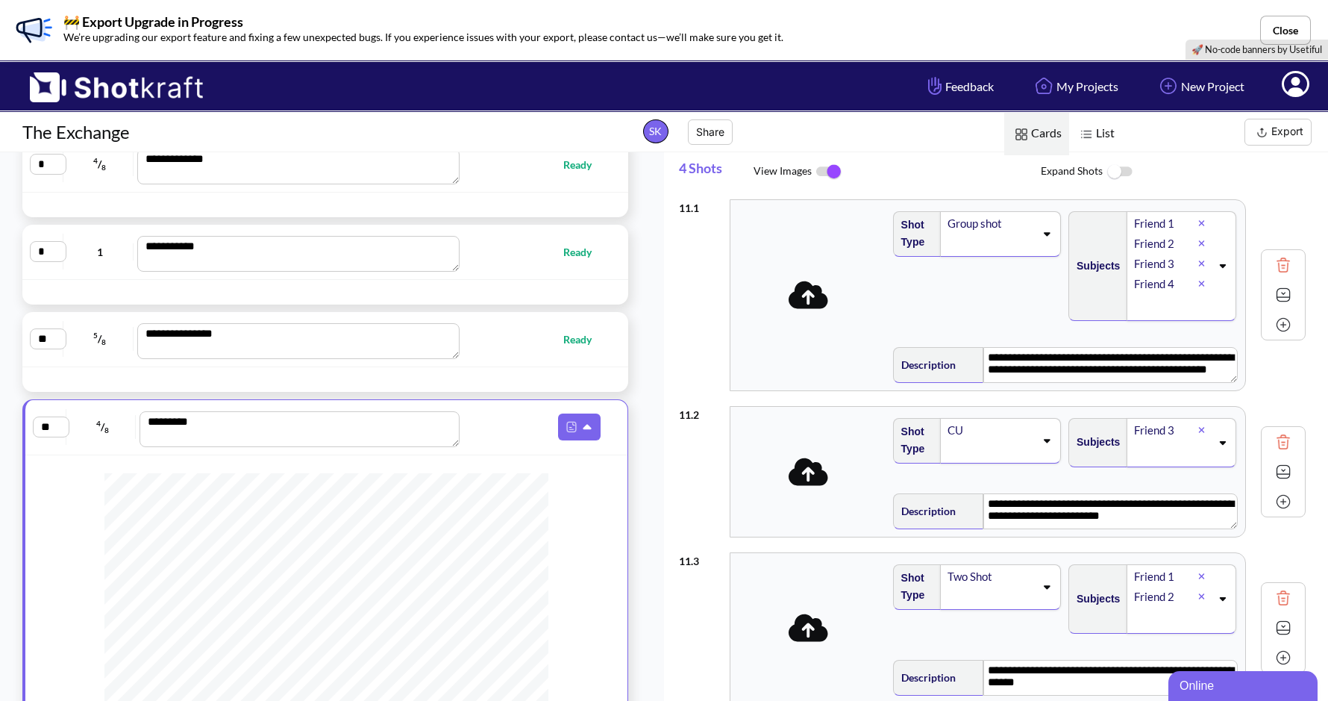
scroll to position [262, 0]
click at [566, 424] on img at bounding box center [562, 426] width 19 height 19
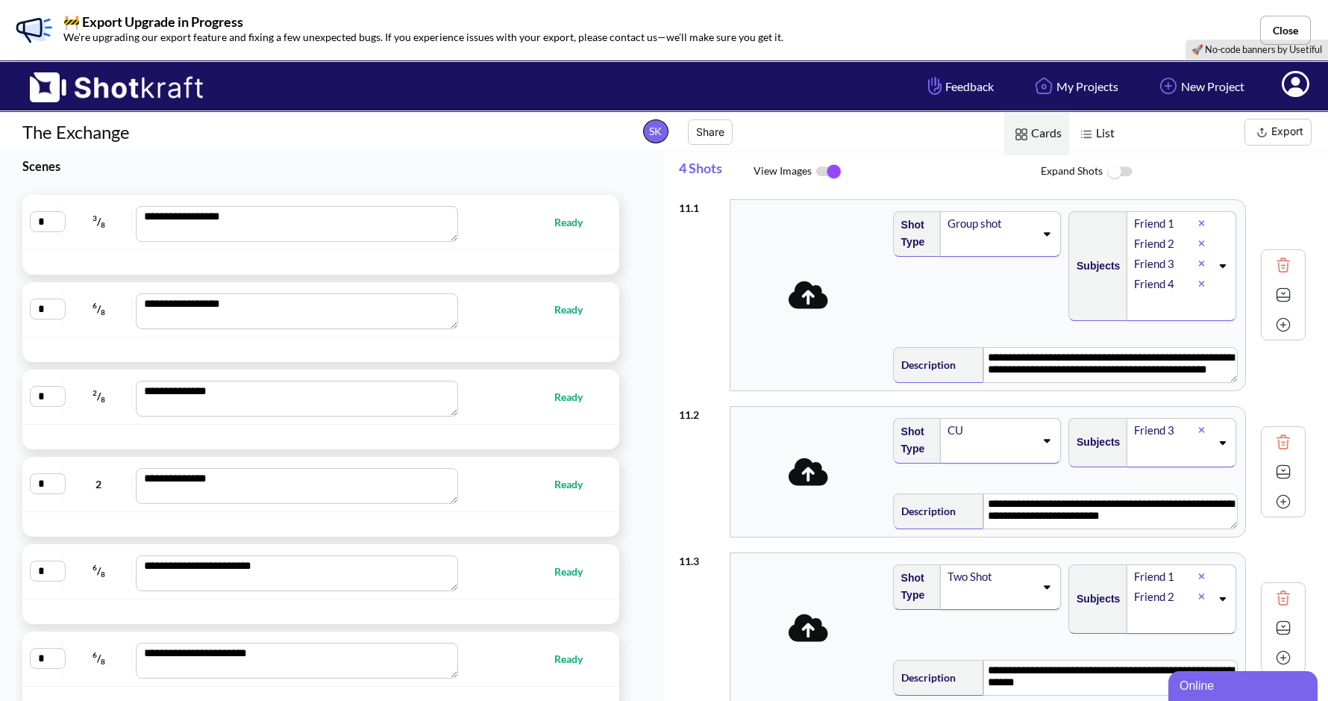
scroll to position [0, 0]
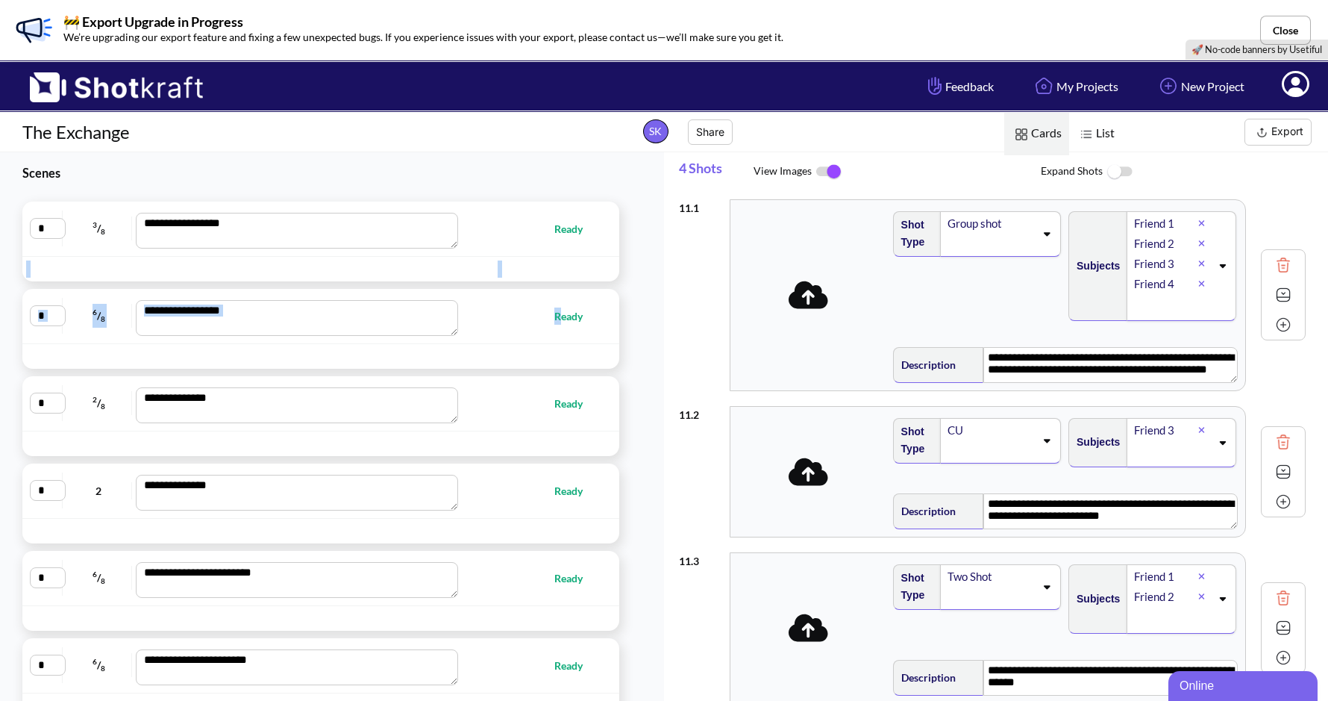
drag, startPoint x: 633, startPoint y: 197, endPoint x: 560, endPoint y: 308, distance: 133.1
click at [560, 308] on div "**********" at bounding box center [332, 427] width 664 height 551
click at [572, 248] on div "**********" at bounding box center [320, 228] width 597 height 55
type textarea "**********"
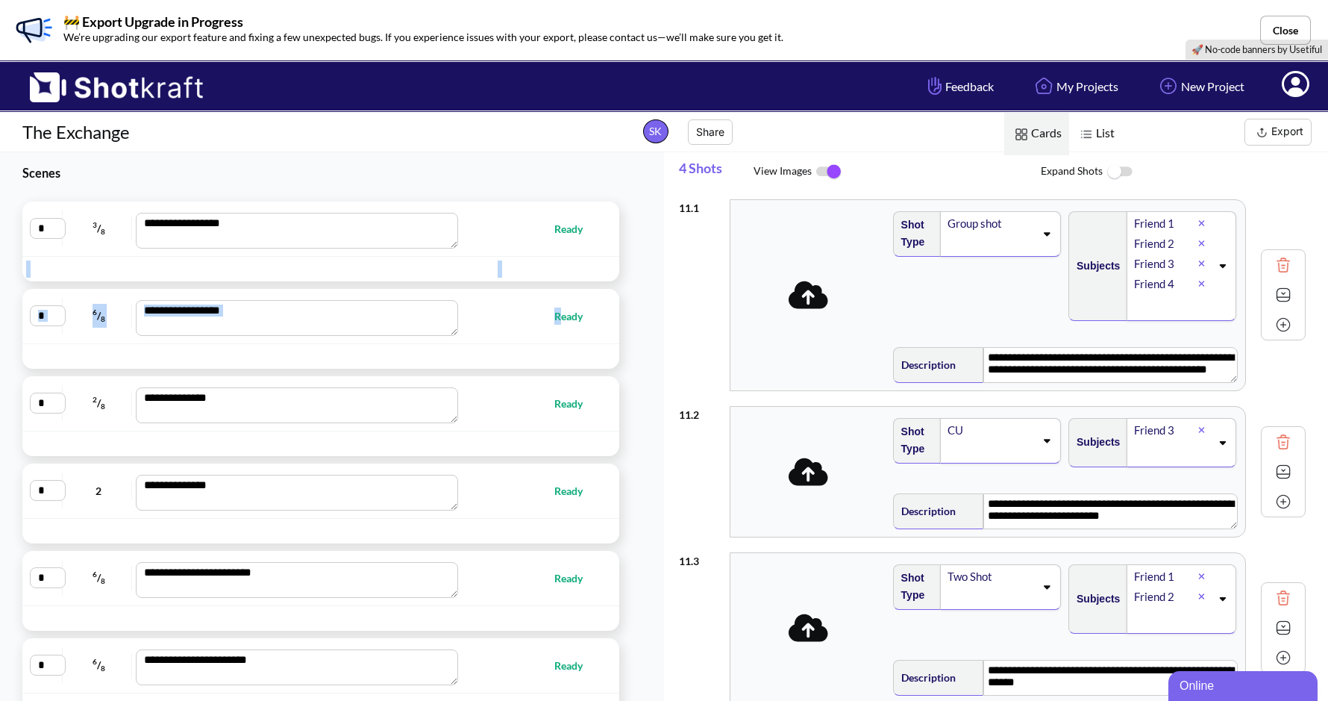
type textarea "**********"
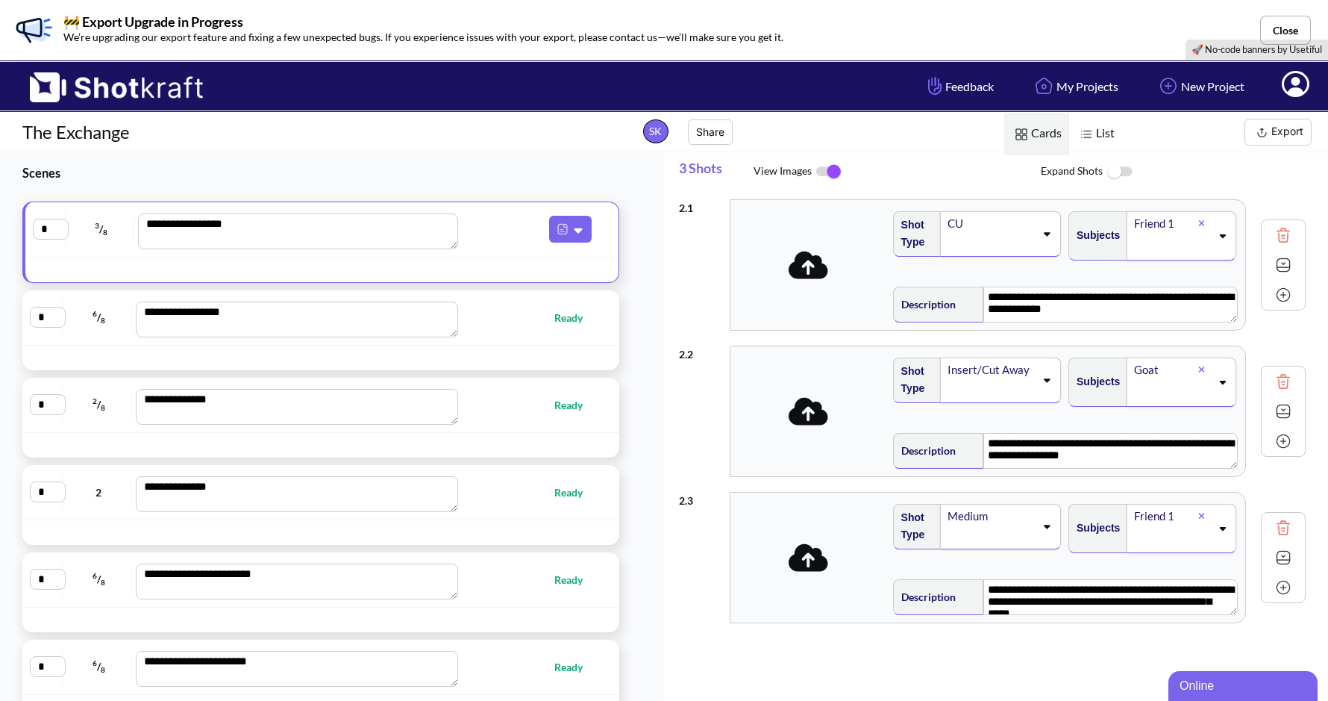
click at [529, 324] on span "Ready" at bounding box center [528, 317] width 140 height 17
type textarea "**********"
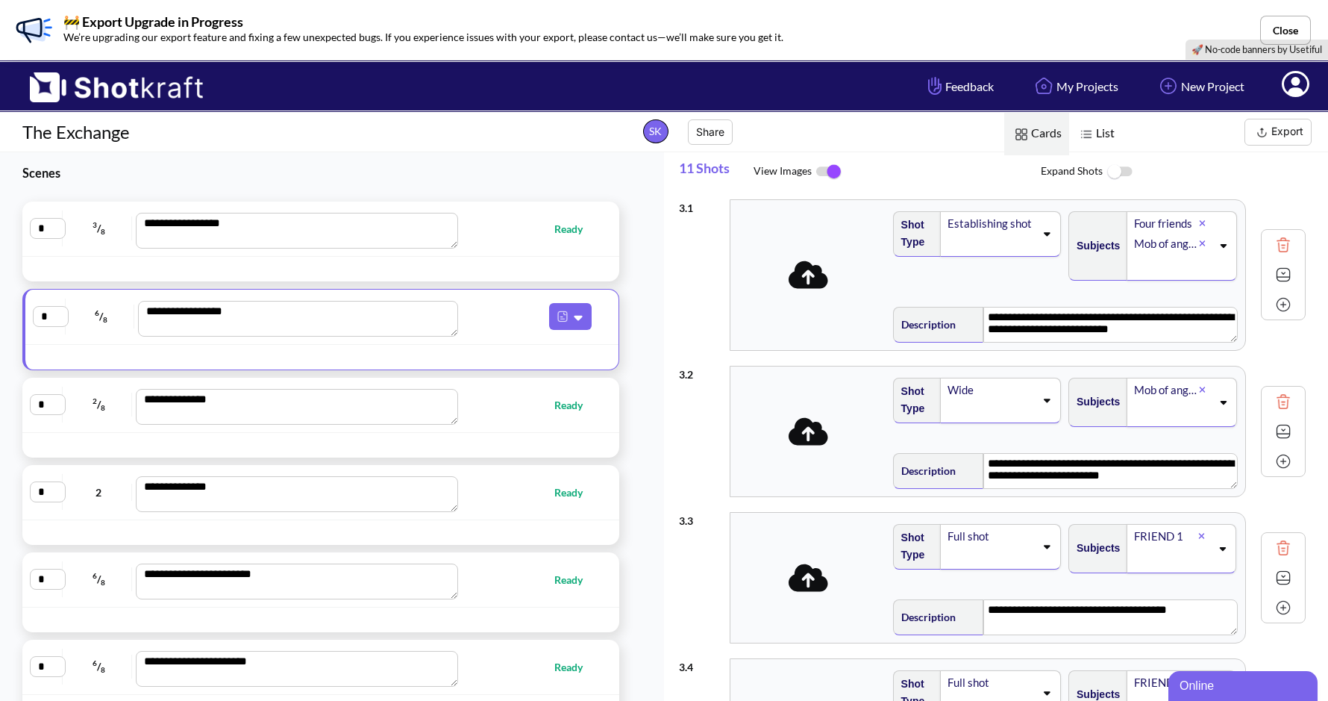
click at [563, 241] on div "**********" at bounding box center [321, 229] width 582 height 40
type textarea "**********"
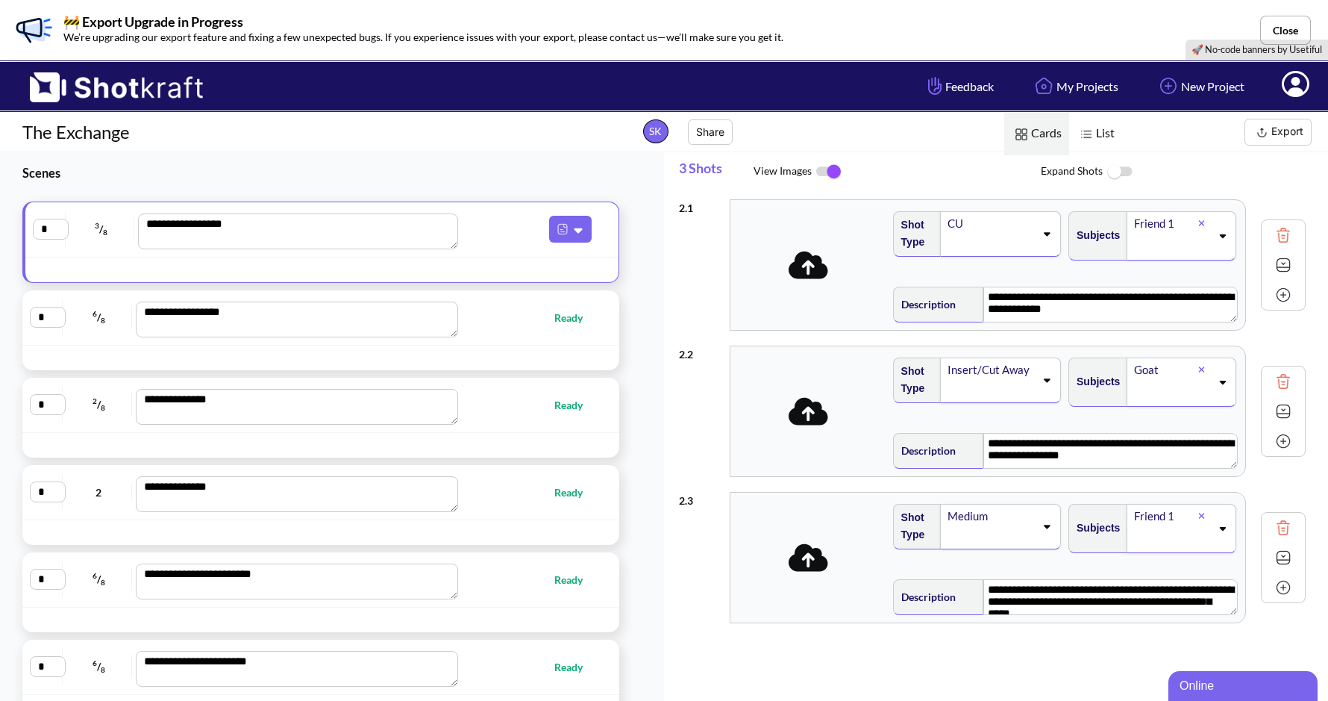
click at [554, 261] on div at bounding box center [556, 269] width 117 height 17
click at [1269, 137] on img at bounding box center [1262, 132] width 19 height 19
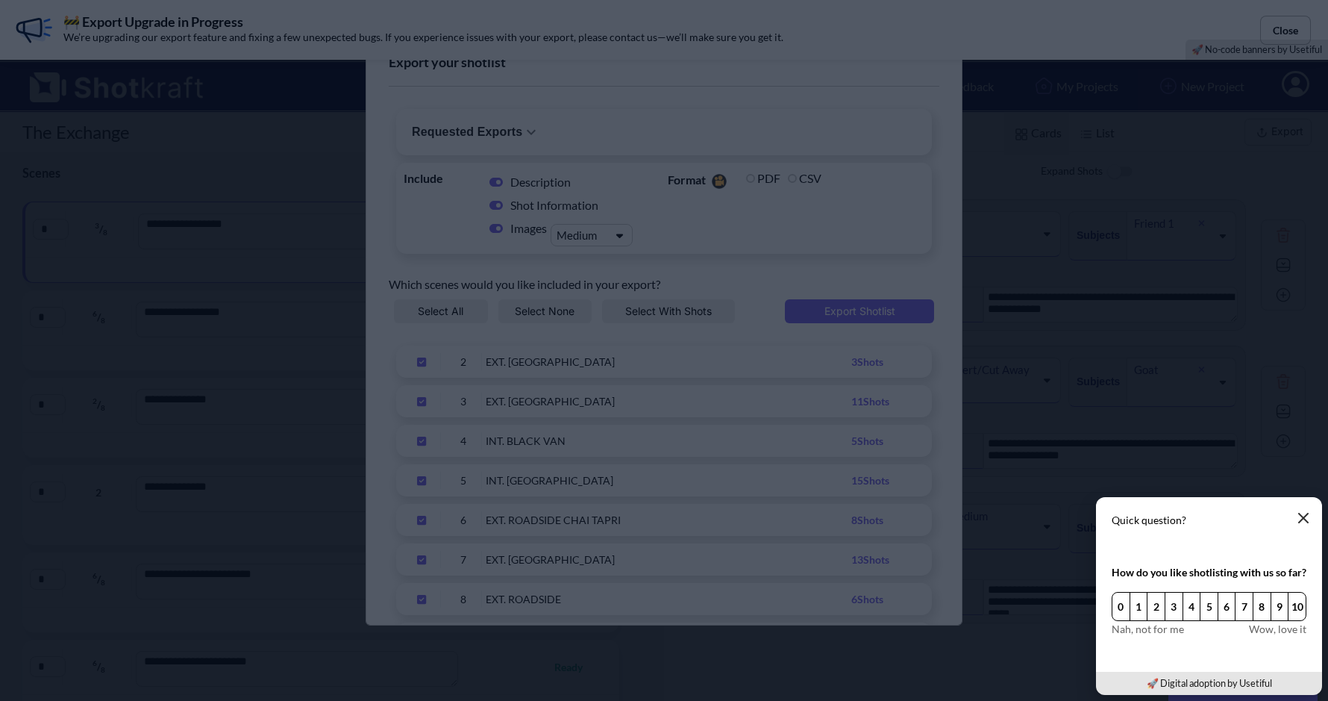
click at [1307, 520] on icon "button" at bounding box center [1303, 518] width 12 height 12
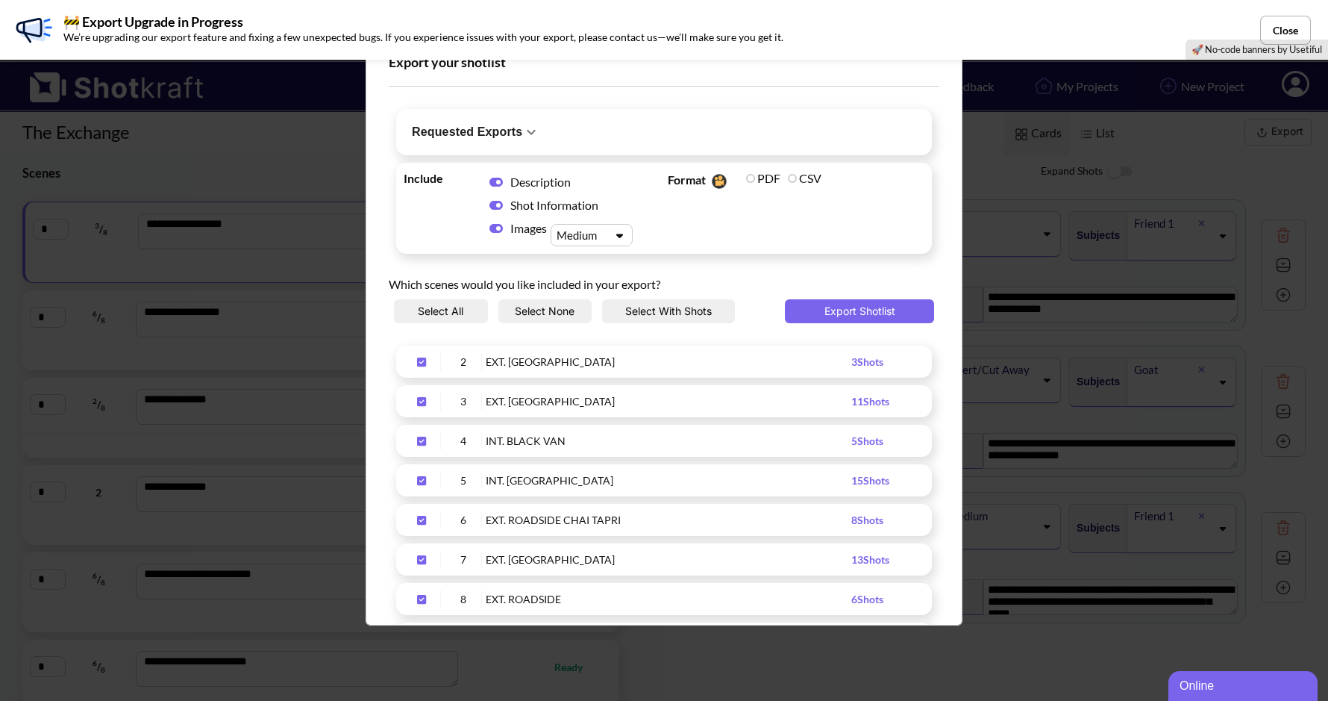
click at [452, 311] on button "Select All" at bounding box center [441, 311] width 94 height 24
click at [834, 310] on button "Export Shotlist" at bounding box center [859, 311] width 149 height 24
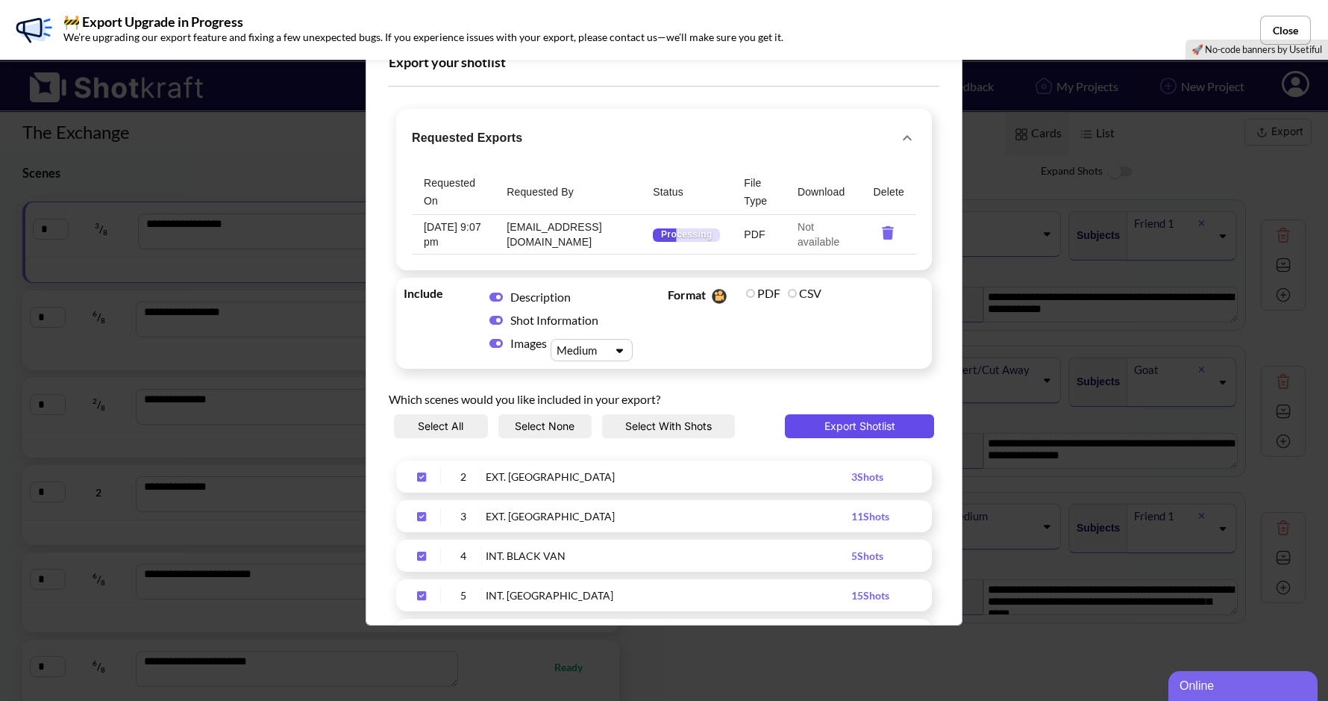
click at [812, 425] on button "Export Shotlist" at bounding box center [859, 426] width 149 height 24
click at [810, 231] on icon "requested-exports" at bounding box center [815, 232] width 13 height 13
